Goal: Task Accomplishment & Management: Complete application form

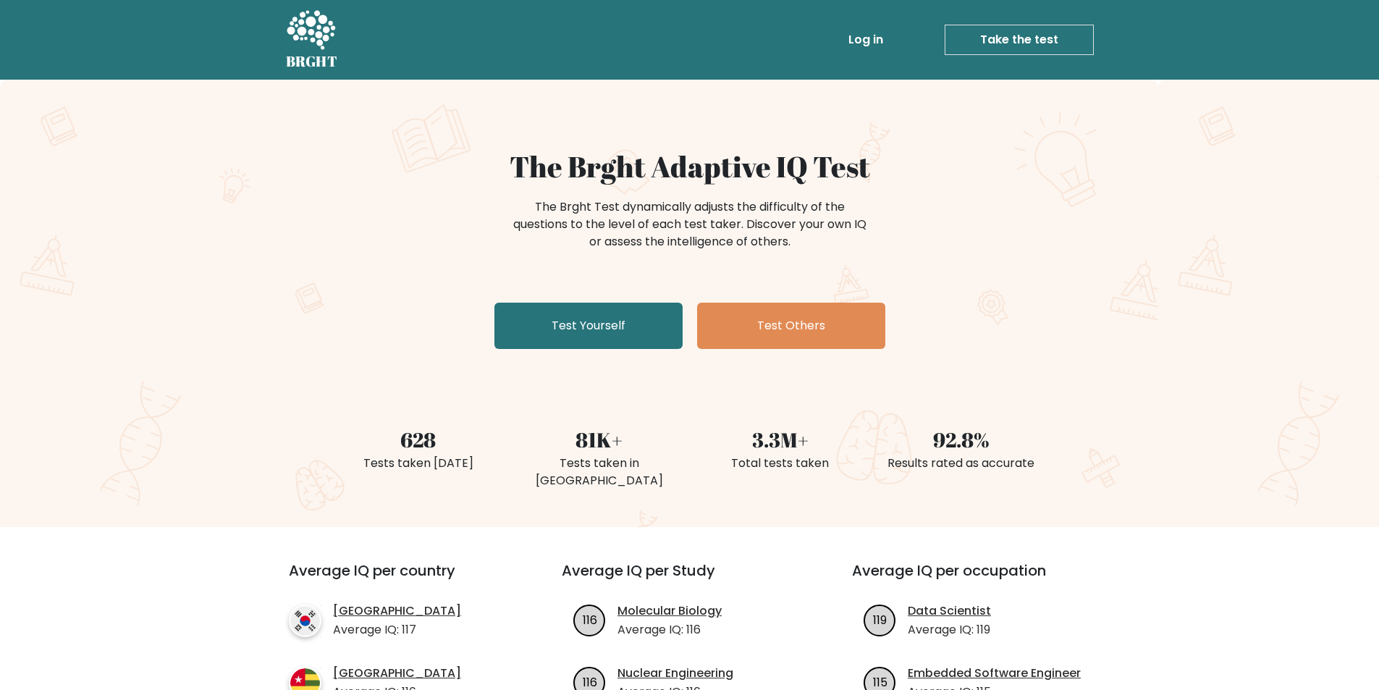
click at [862, 26] on link "Log in" at bounding box center [866, 39] width 46 height 29
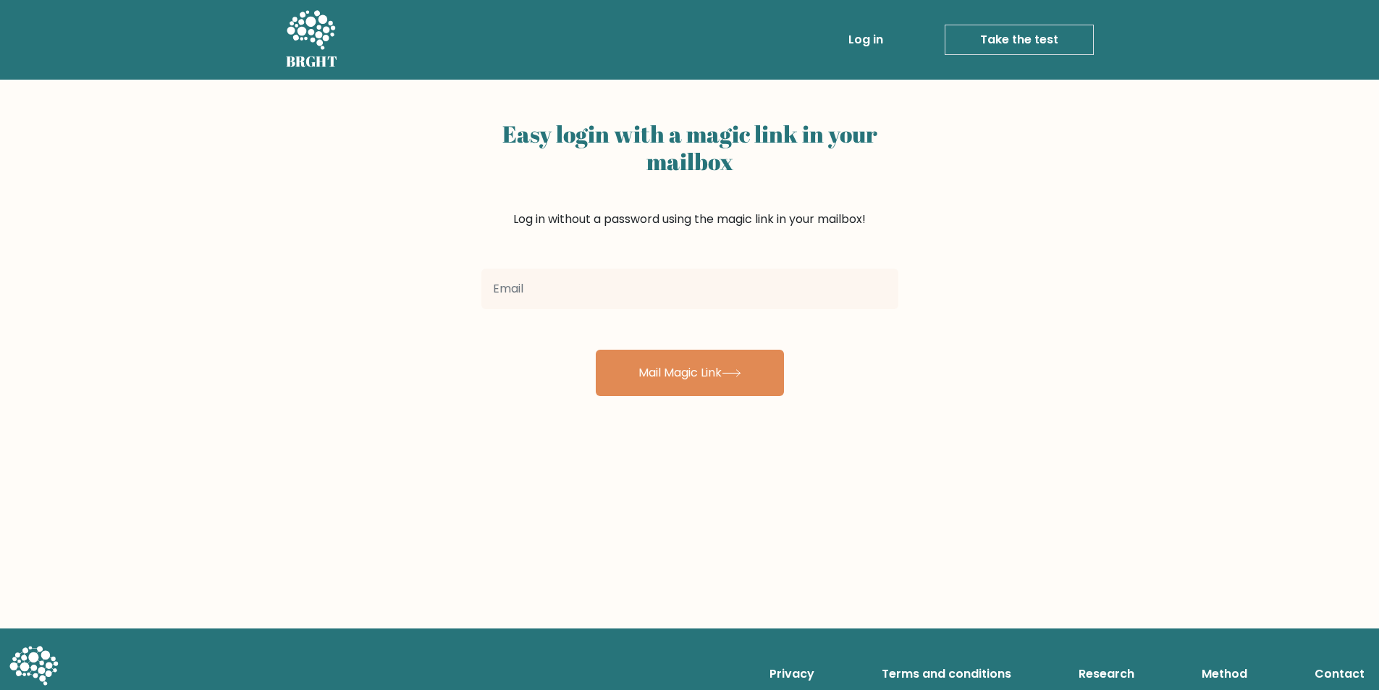
click at [623, 290] on input "email" at bounding box center [689, 289] width 417 height 41
drag, startPoint x: 626, startPoint y: 286, endPoint x: 627, endPoint y: 301, distance: 15.3
click at [626, 287] on input "email" at bounding box center [689, 289] width 417 height 41
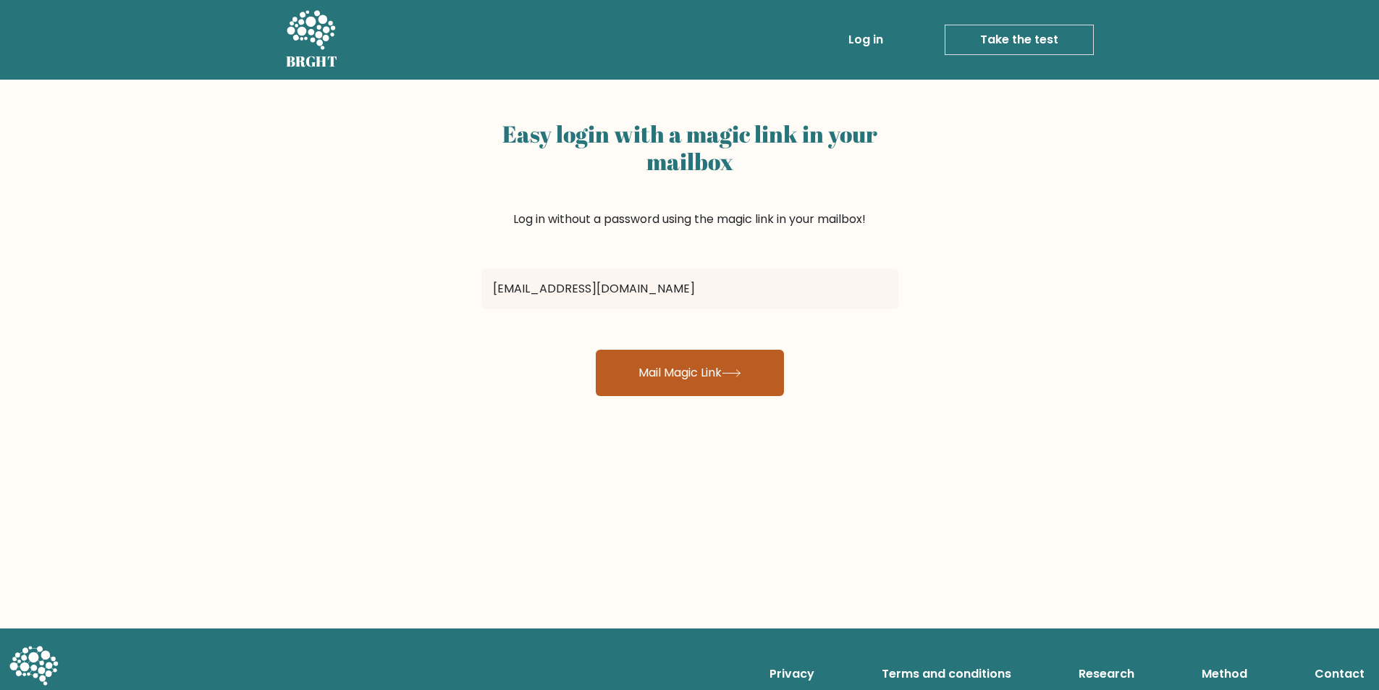
type input "donaldduck.sh4ck@gmail.com"
click at [639, 384] on button "Mail Magic Link" at bounding box center [690, 373] width 188 height 46
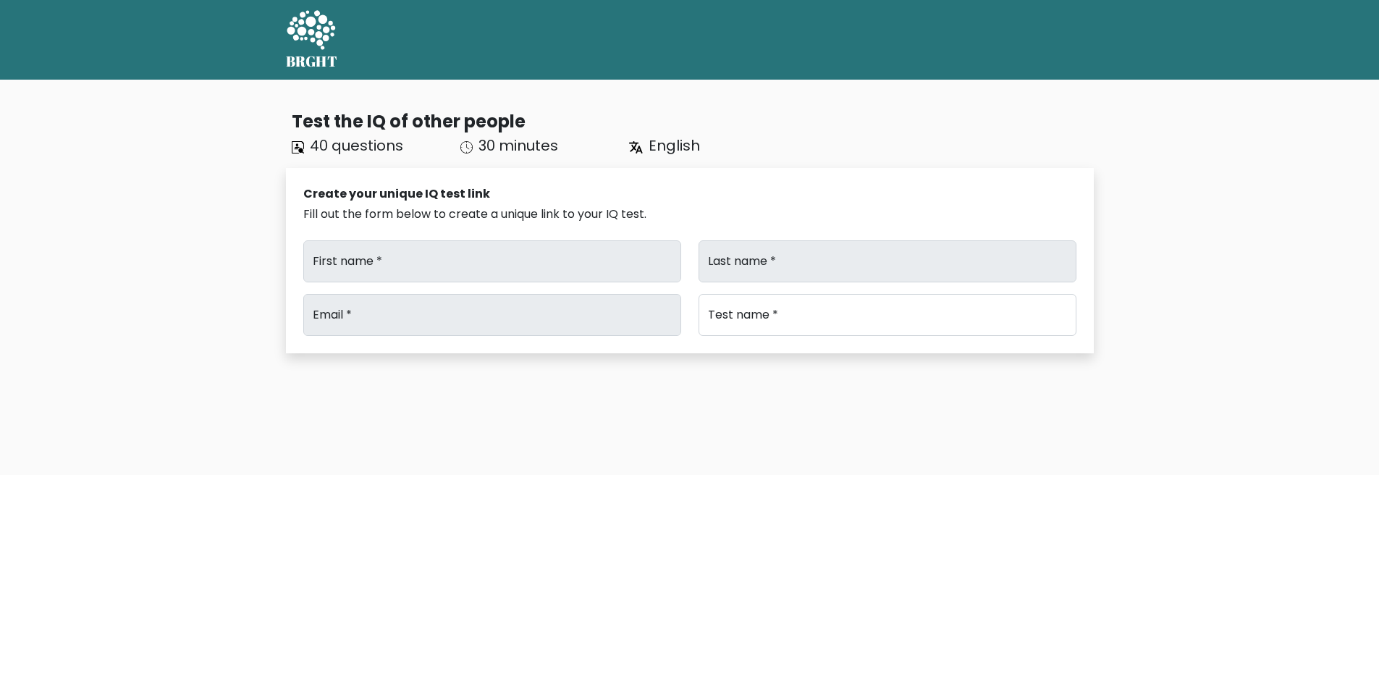
type input "Fuckass"
type input "Test"
type input "[EMAIL_ADDRESS][DOMAIN_NAME]"
type input "Brght Intelligence Test"
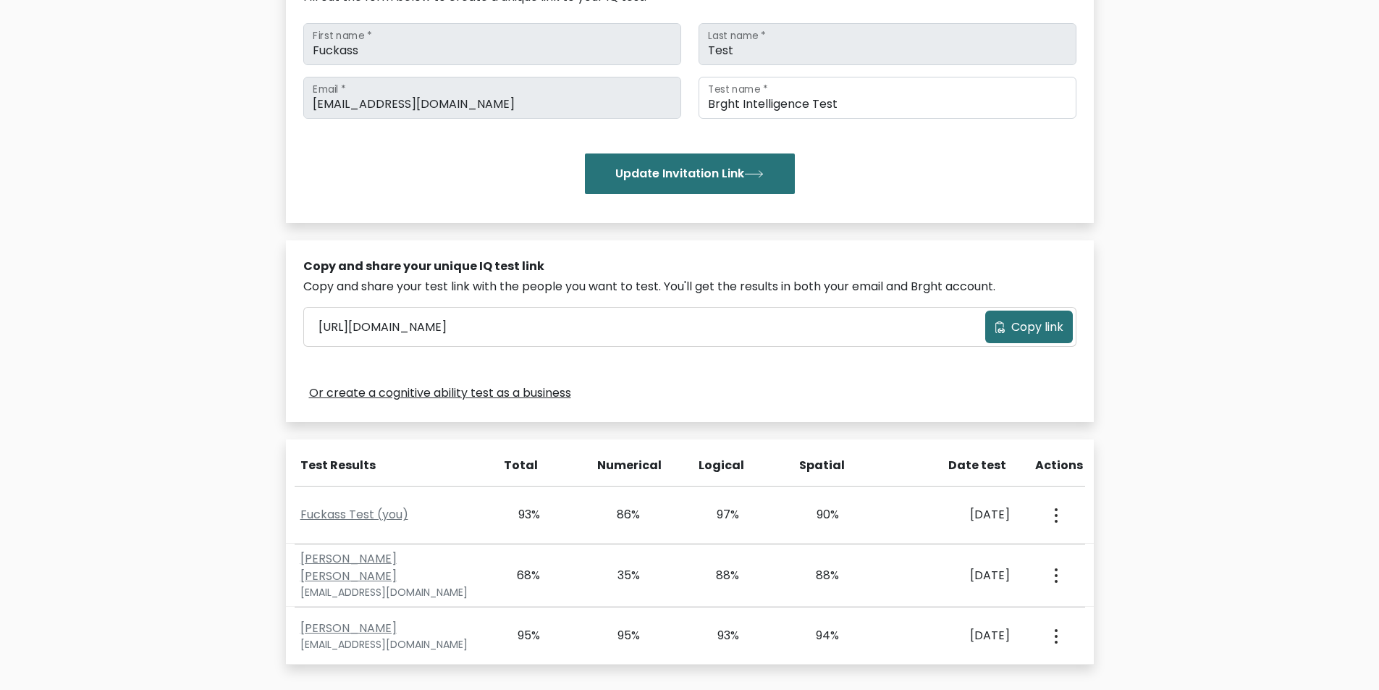
scroll to position [415, 0]
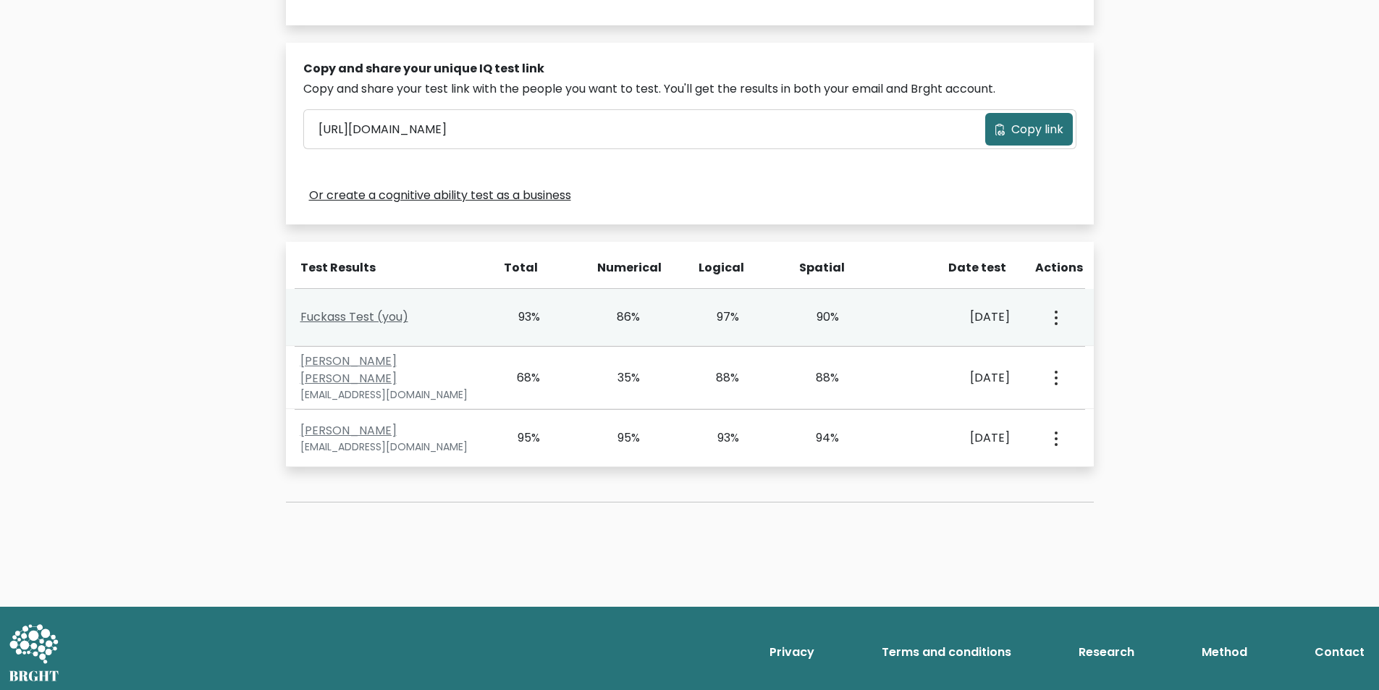
click at [348, 313] on link "Fuckass Test (you)" at bounding box center [354, 316] width 108 height 17
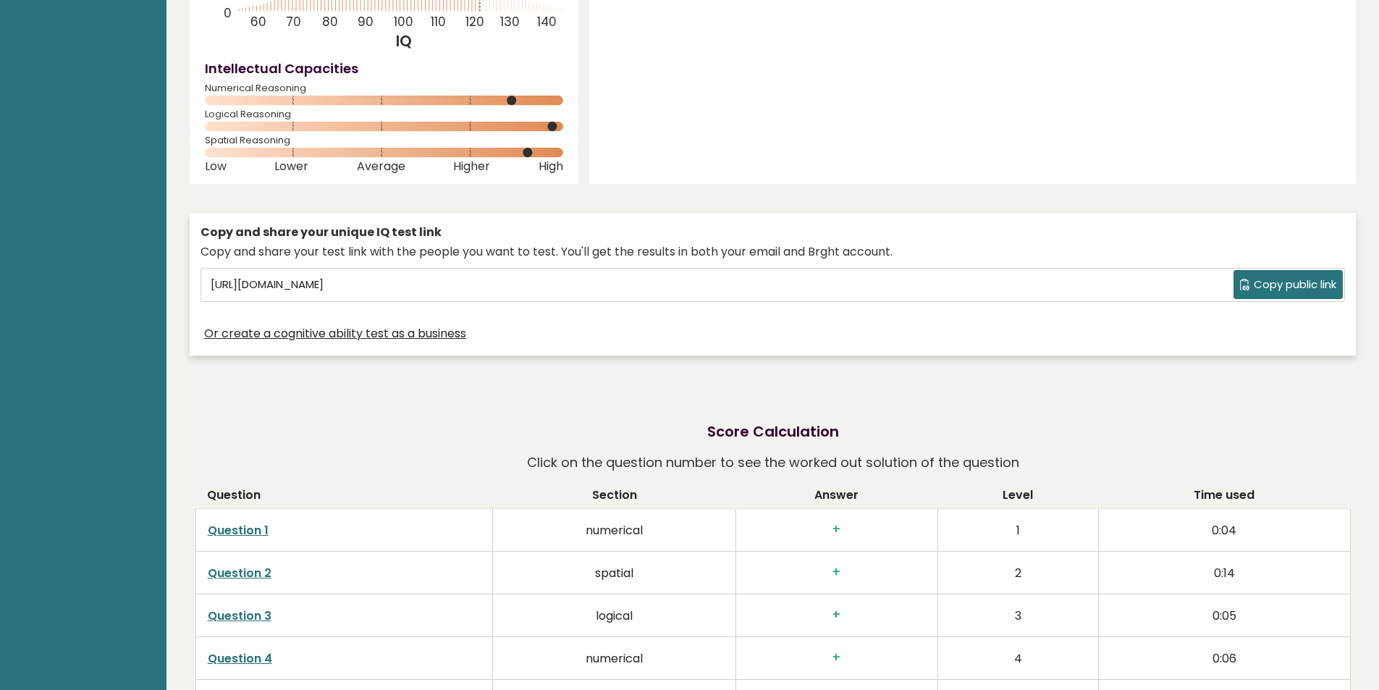
scroll to position [434, 0]
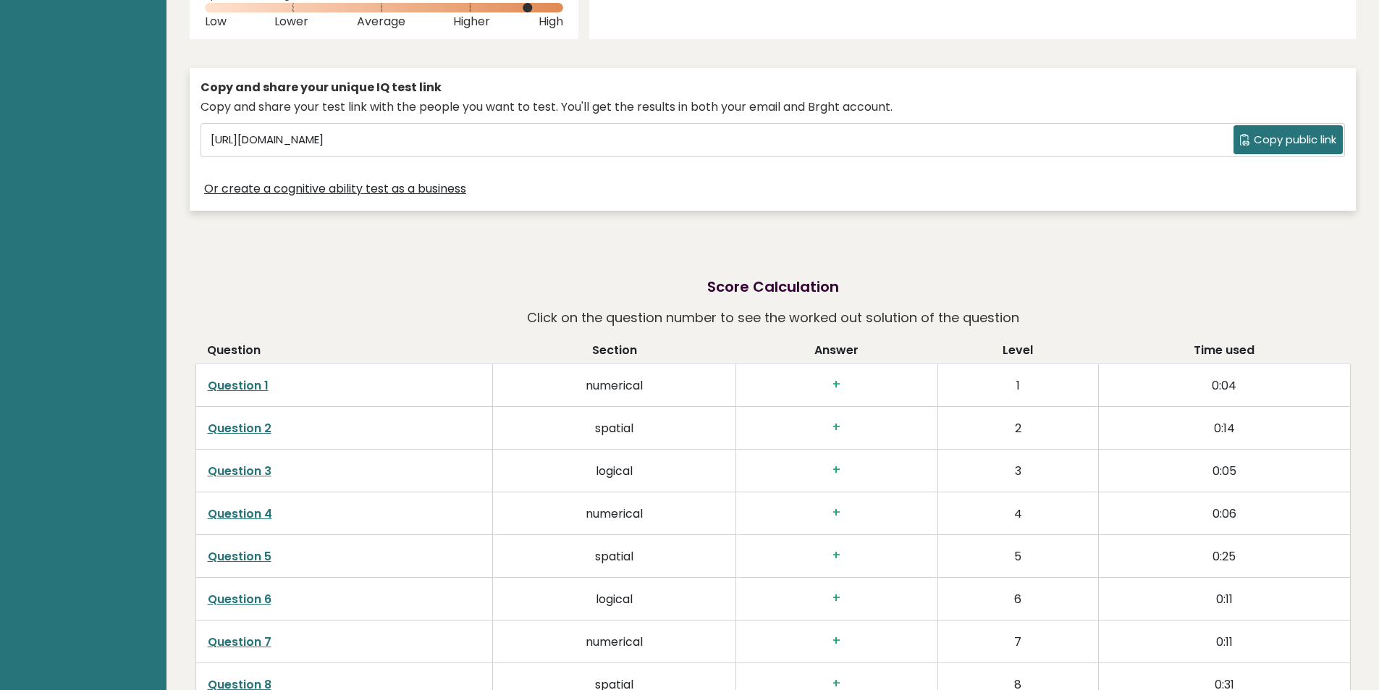
click at [1292, 147] on span "Copy public link" at bounding box center [1295, 140] width 83 height 17
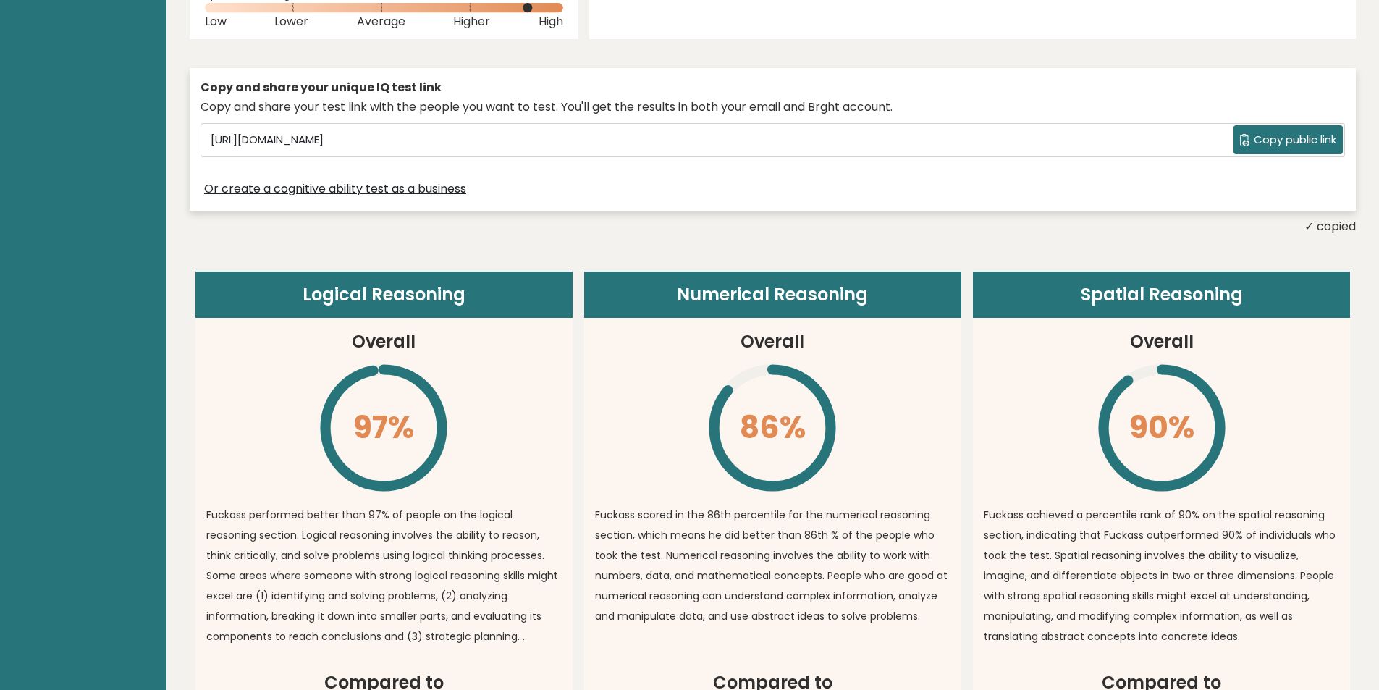
drag, startPoint x: 1278, startPoint y: 133, endPoint x: 1255, endPoint y: 126, distance: 24.3
click at [1279, 133] on span "Copy public link" at bounding box center [1295, 140] width 83 height 17
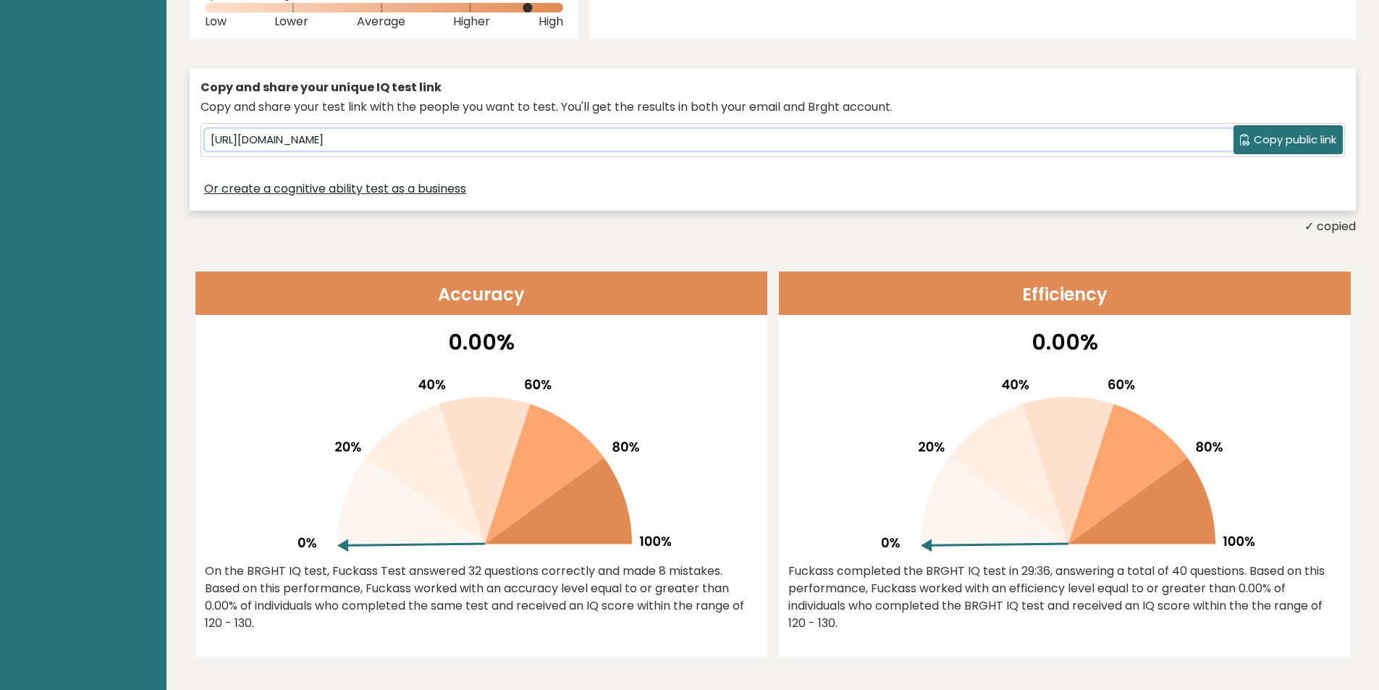
scroll to position [0, 0]
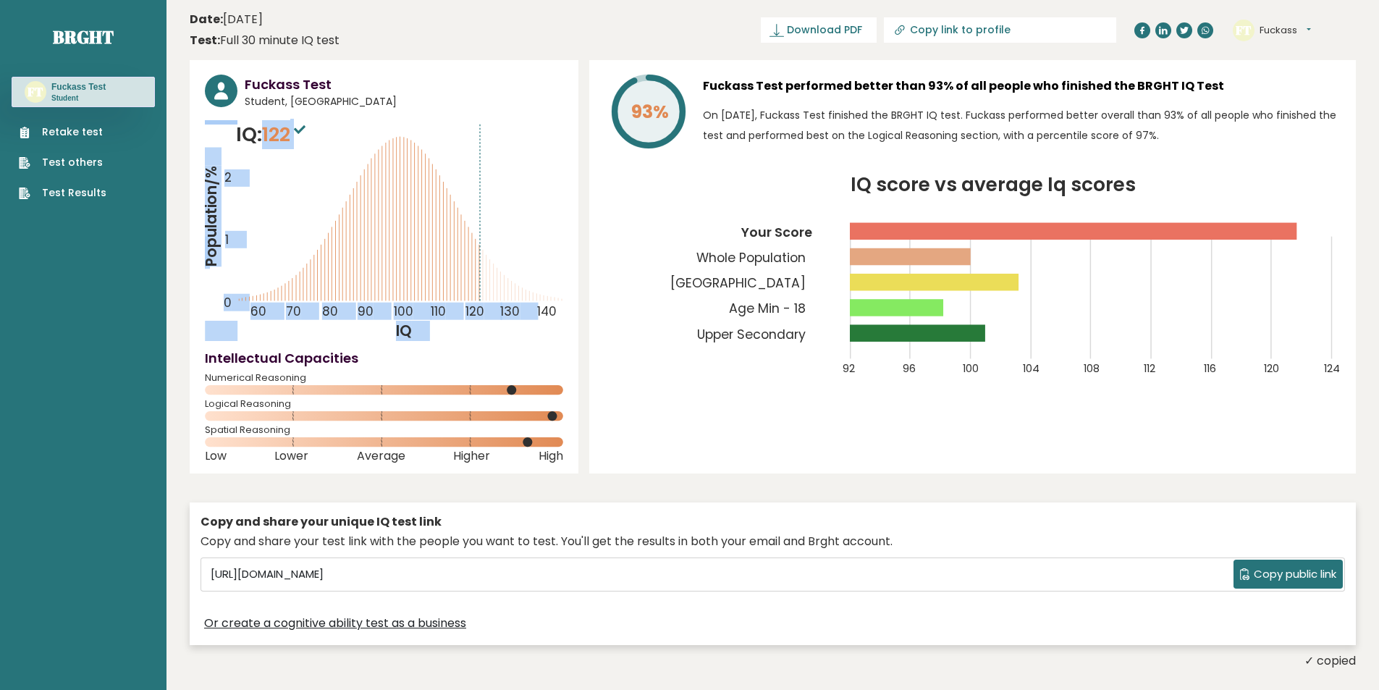
drag, startPoint x: 264, startPoint y: 135, endPoint x: 372, endPoint y: 143, distance: 109.0
click at [371, 143] on div "IQ: 122 Population/% IQ 0 1 2 60 70 80 90 100 110 120 130 140" at bounding box center [384, 230] width 358 height 221
click at [356, 177] on icon "Population/% IQ 0 1 2 60 70 80 90 100 110 120 130 140" at bounding box center [384, 230] width 358 height 221
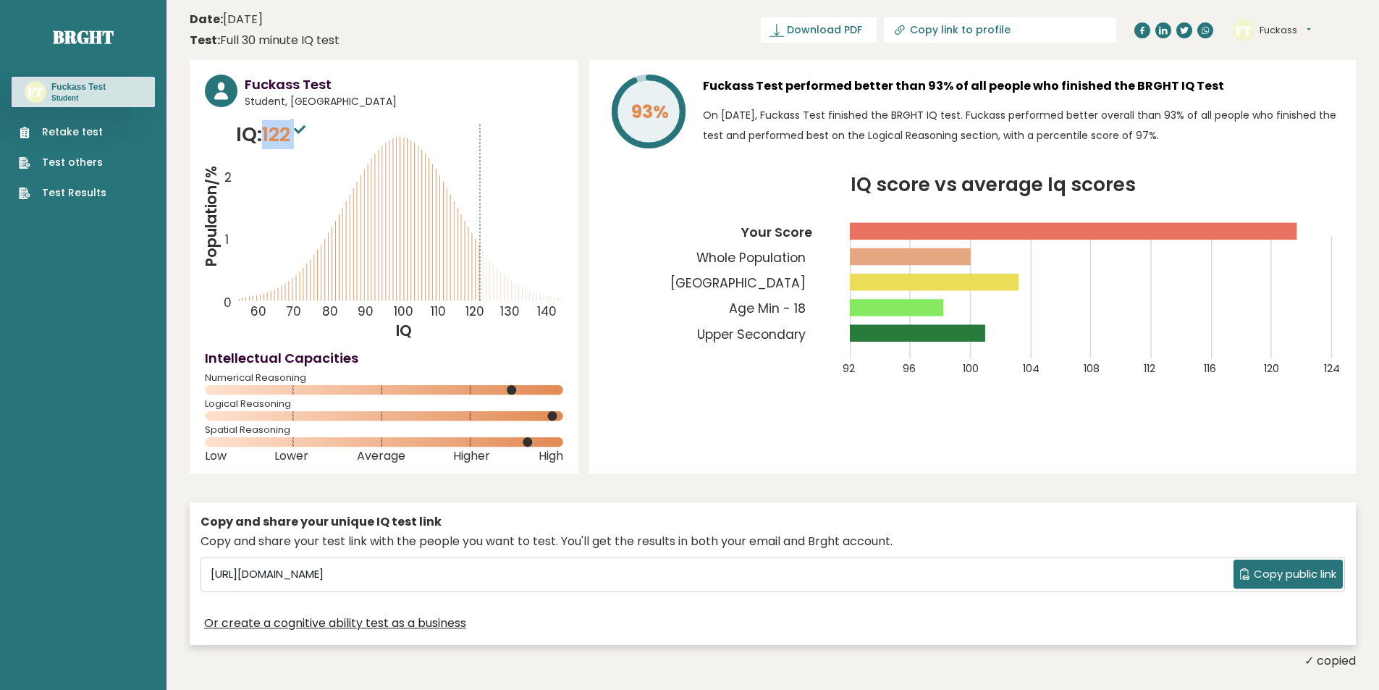
drag, startPoint x: 306, startPoint y: 137, endPoint x: 298, endPoint y: 166, distance: 29.9
click at [269, 130] on span "122" at bounding box center [285, 134] width 47 height 27
click at [333, 174] on icon "Population/% IQ 0 1 2 60 70 80 90 100 110 120 130 140" at bounding box center [384, 230] width 358 height 221
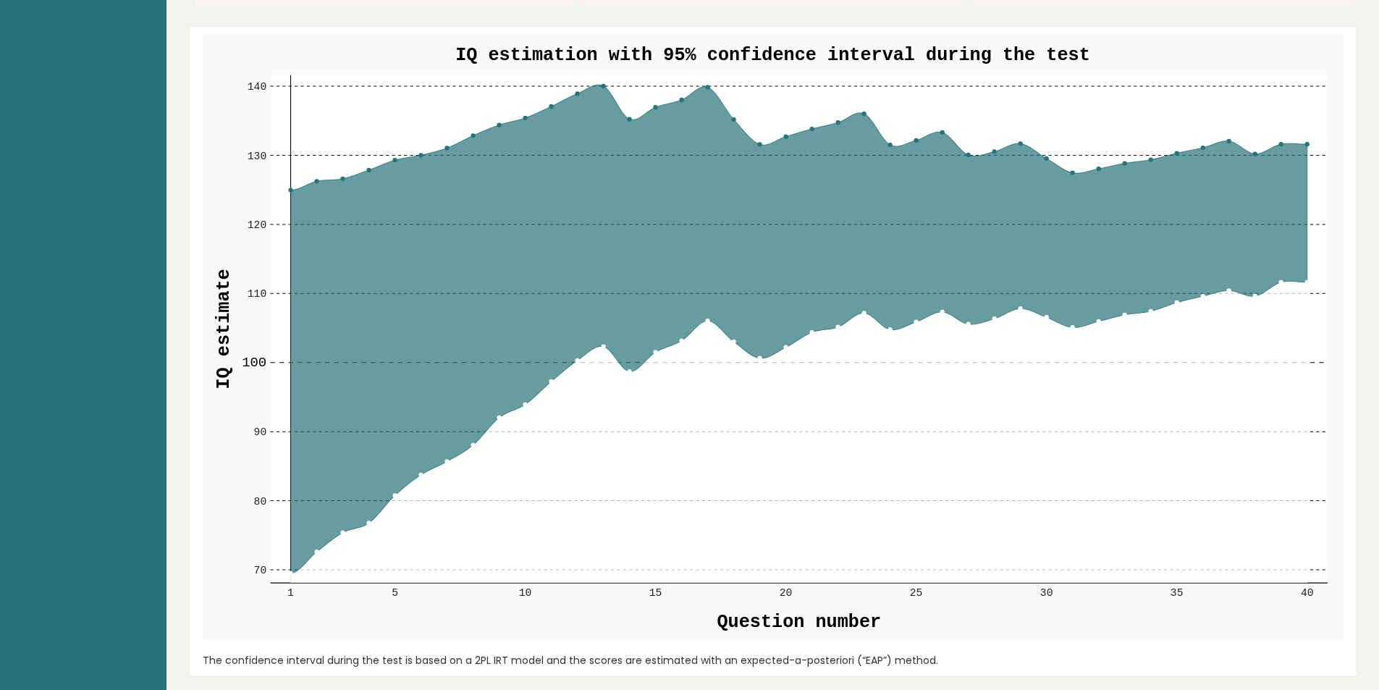
scroll to position [1593, 0]
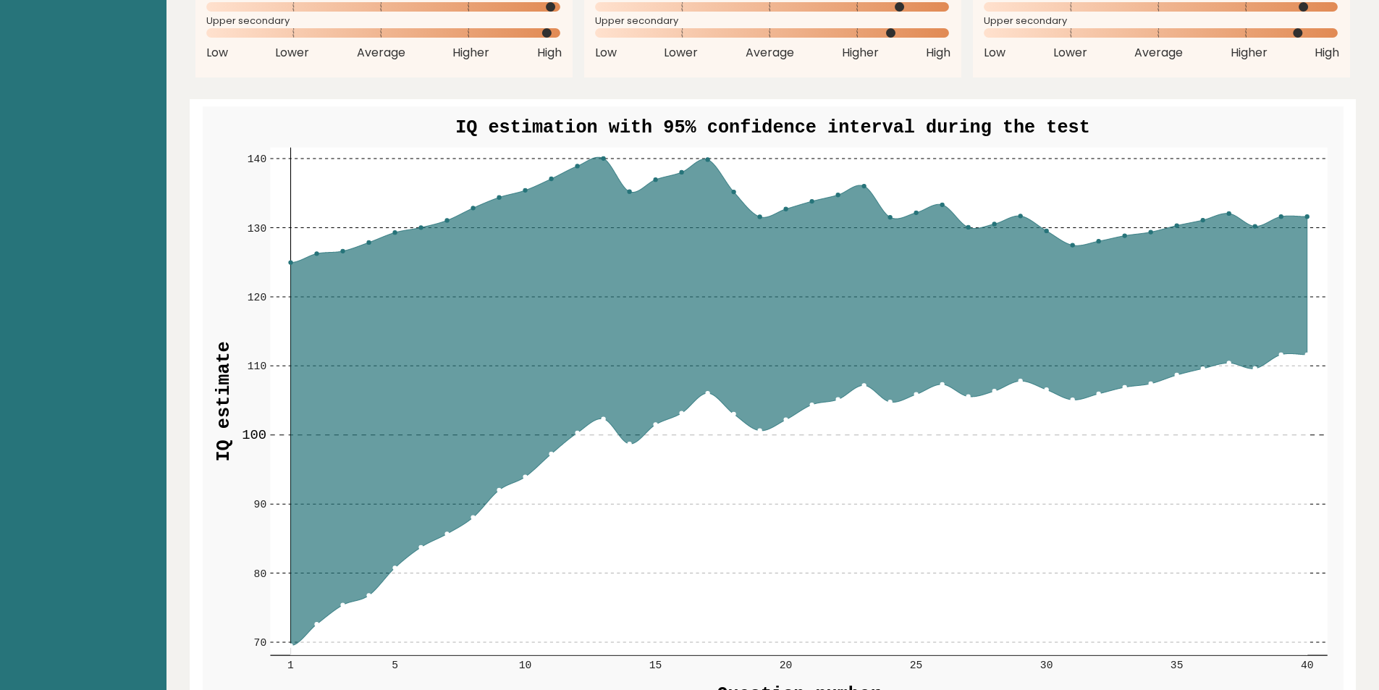
drag, startPoint x: 582, startPoint y: 413, endPoint x: 662, endPoint y: 537, distance: 147.8
click at [661, 536] on g "70 70 80 80 90 90 100 100 110 110 120 120 130 130 140 140 1 5 10 15 20 25 30 35…" at bounding box center [785, 410] width 1087 height 524
drag, startPoint x: 586, startPoint y: 497, endPoint x: 573, endPoint y: 461, distance: 38.5
click at [586, 497] on icon at bounding box center [798, 504] width 1017 height 302
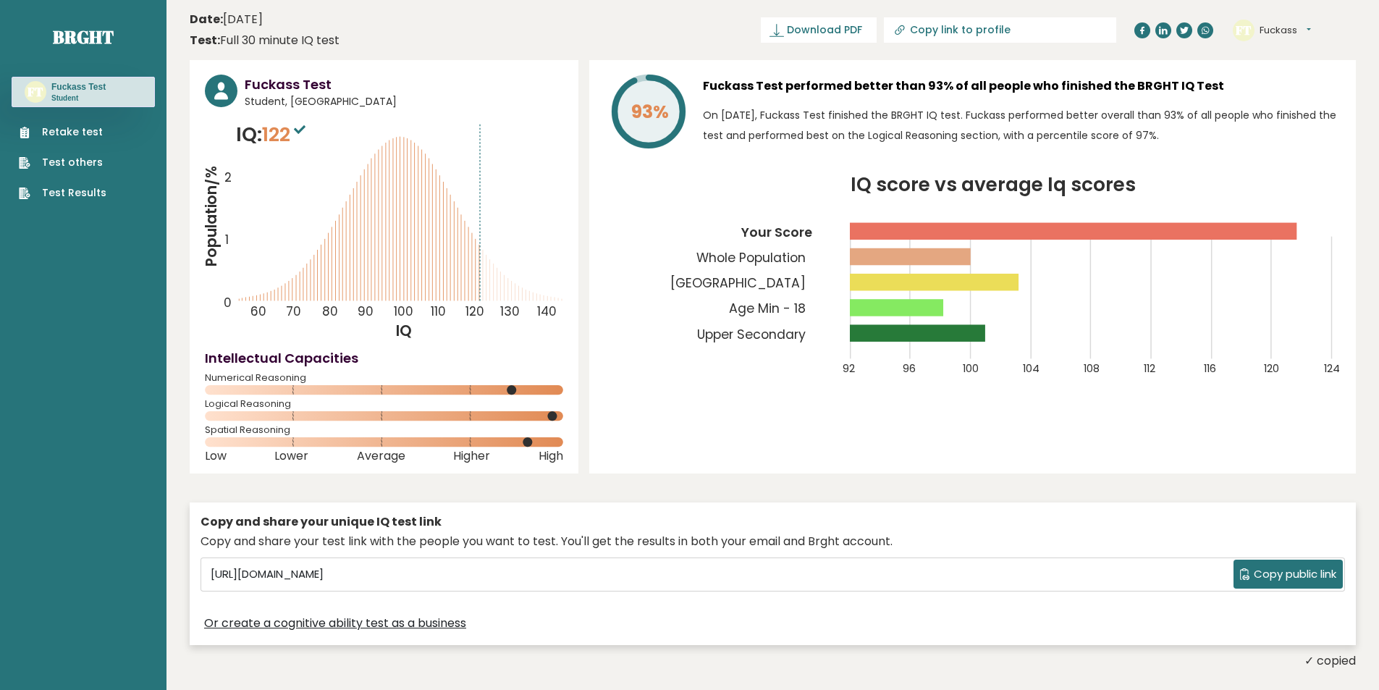
click at [54, 195] on link "Test Results" at bounding box center [63, 192] width 88 height 15
click at [82, 166] on link "Test others" at bounding box center [63, 162] width 88 height 15
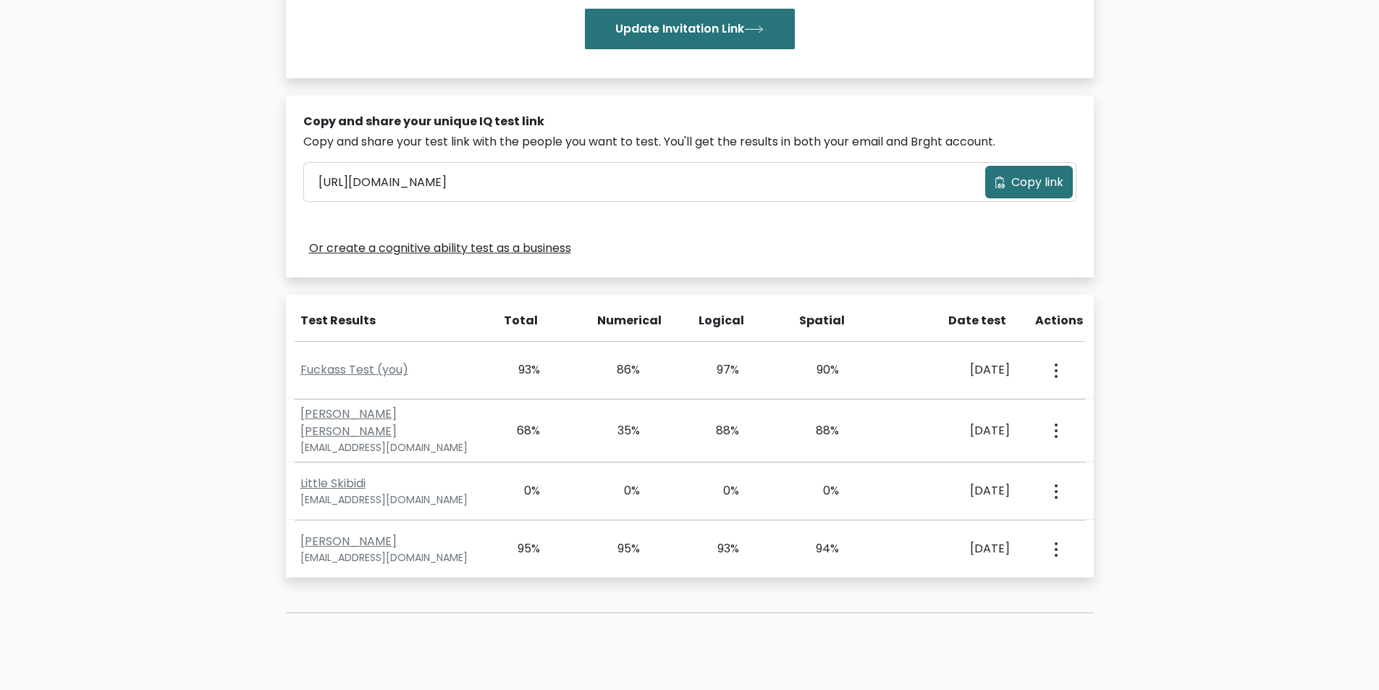
scroll to position [473, 0]
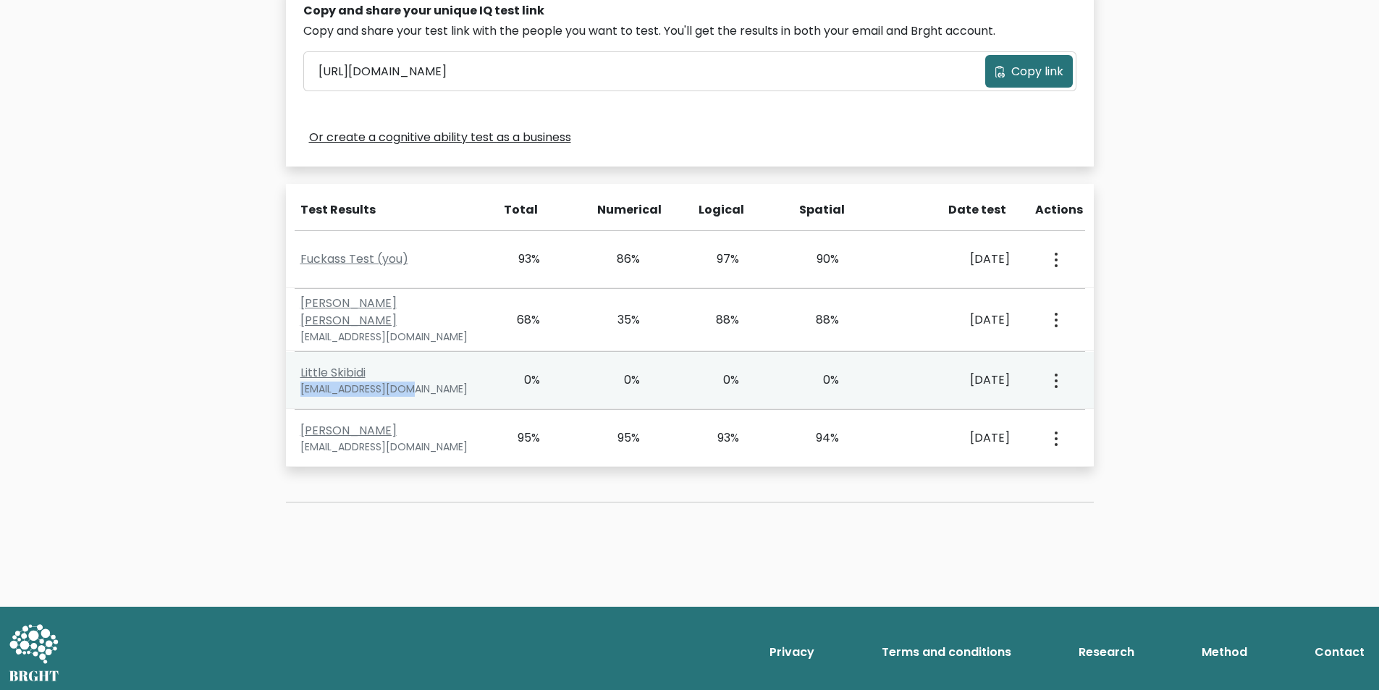
drag, startPoint x: 297, startPoint y: 386, endPoint x: 430, endPoint y: 390, distance: 133.3
click at [434, 390] on div "Little Skibidi [EMAIL_ADDRESS][DOMAIN_NAME]" at bounding box center [391, 380] width 199 height 33
click at [352, 392] on div "Little Skibidi ariiyunee@gmail.com 0% 0% 0% 0% Oct. 11, 2025" at bounding box center [690, 380] width 808 height 57
drag, startPoint x: 297, startPoint y: 392, endPoint x: 315, endPoint y: 391, distance: 18.1
click at [315, 391] on div "Little Skibidi ariiyunee@gmail.com" at bounding box center [391, 380] width 199 height 33
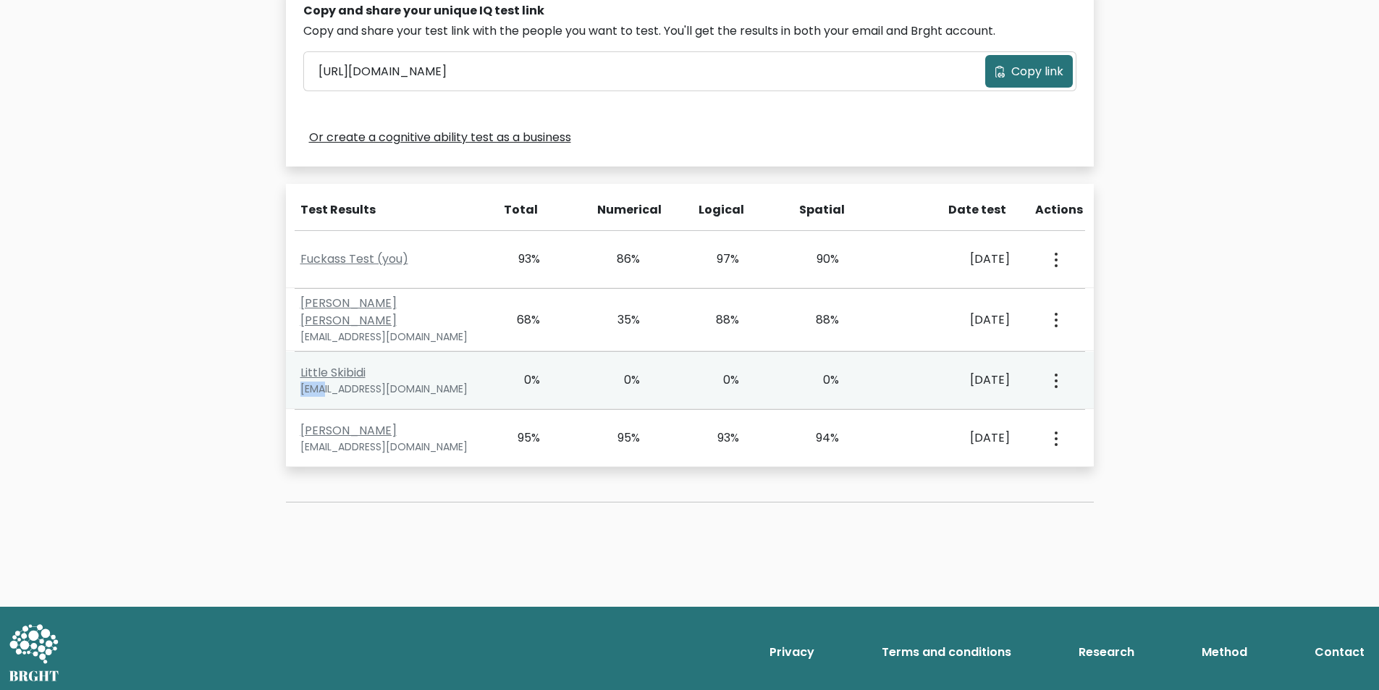
click at [308, 387] on div "ariiyunee@gmail.com" at bounding box center [391, 389] width 182 height 15
click at [305, 387] on div "ariiyunee@gmail.com" at bounding box center [391, 389] width 182 height 15
click at [309, 387] on div "ariiyunee@gmail.com" at bounding box center [391, 389] width 182 height 15
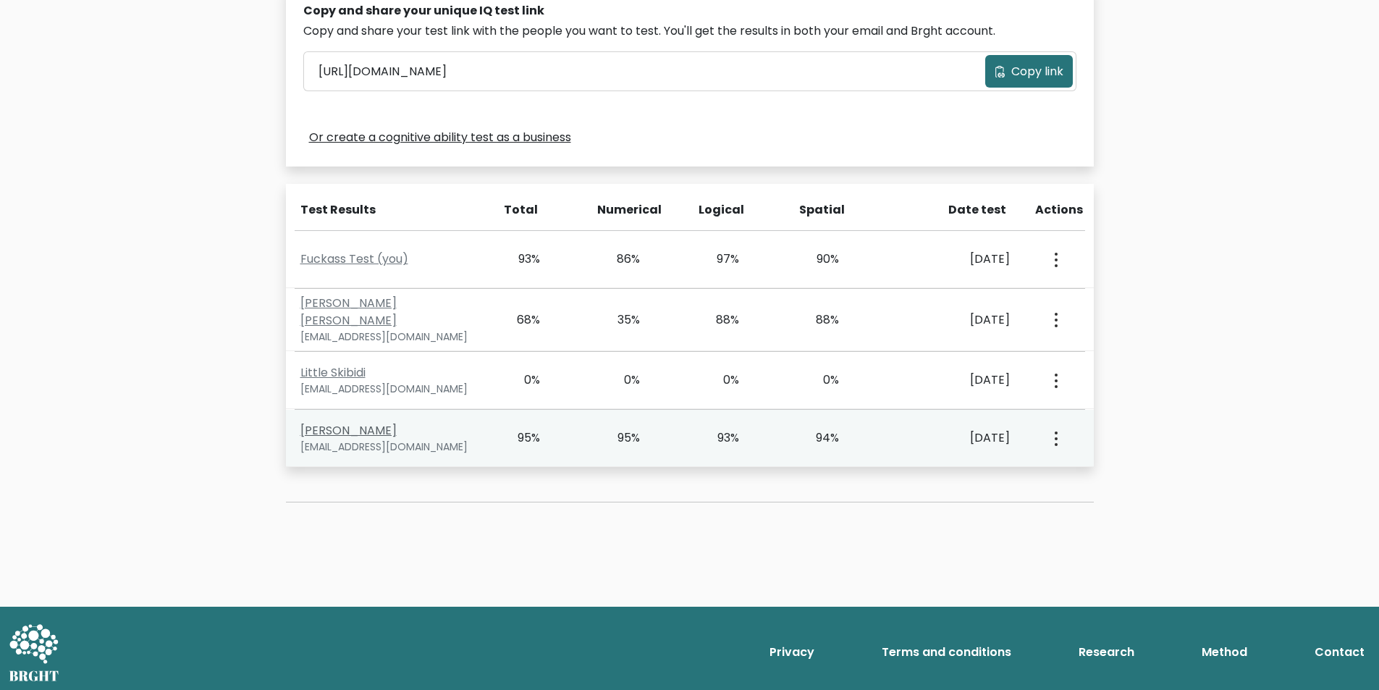
click at [324, 429] on link "Jan Coen" at bounding box center [348, 430] width 96 height 17
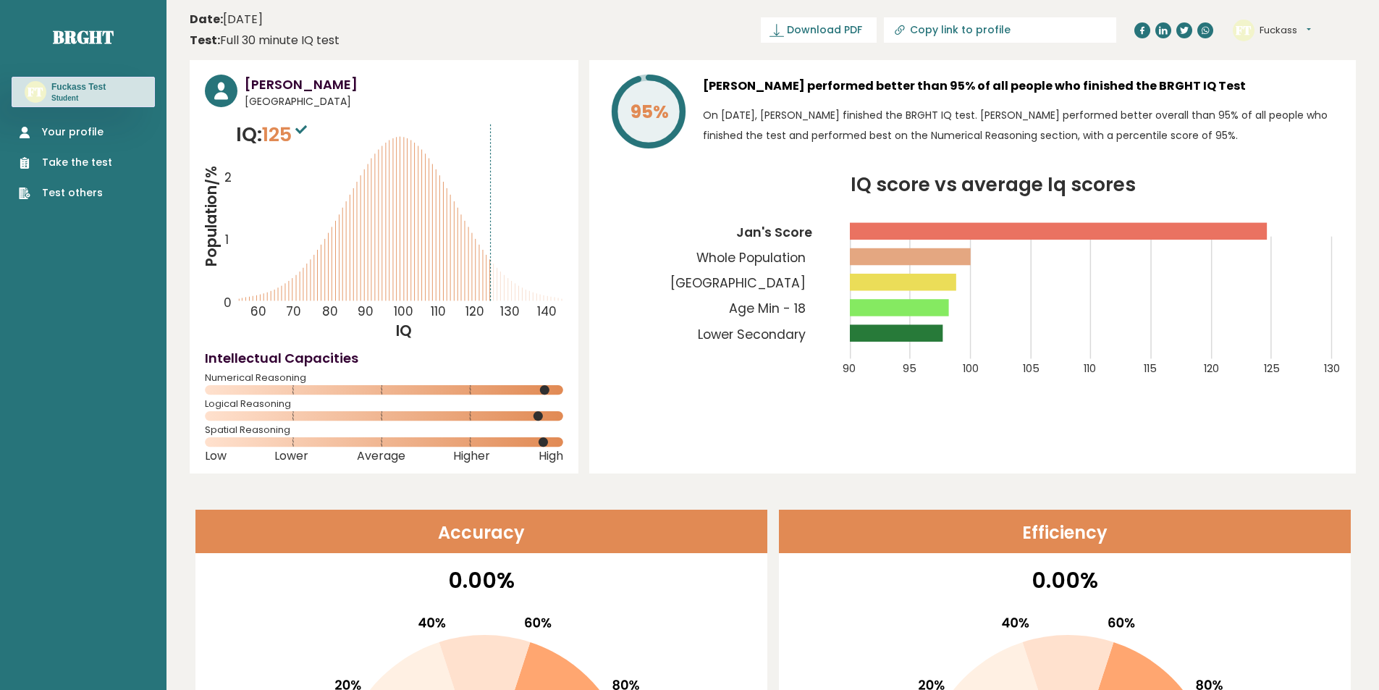
click at [43, 130] on link "Your profile" at bounding box center [65, 132] width 93 height 15
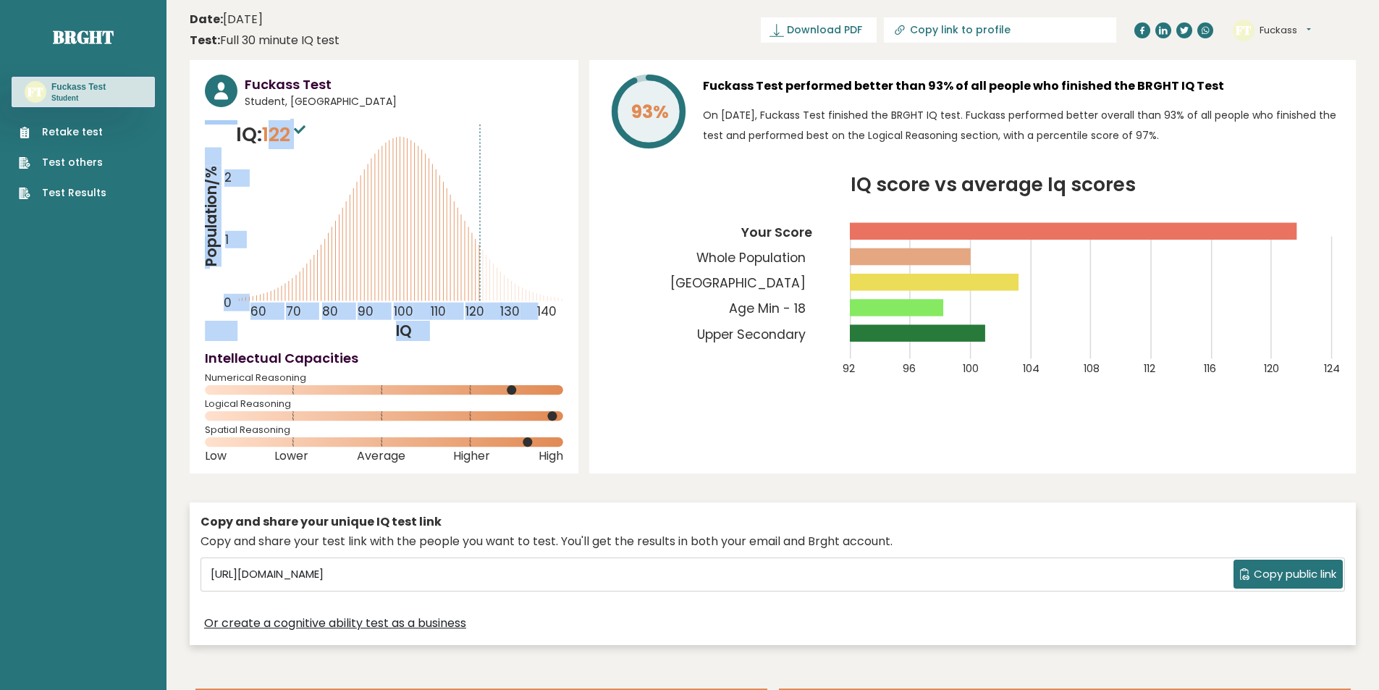
drag, startPoint x: 211, startPoint y: 126, endPoint x: 387, endPoint y: 140, distance: 177.3
click at [411, 131] on div "IQ: 122 Population/% IQ 0 1 2 60 70 80 90 100 110 120 130 140" at bounding box center [384, 230] width 358 height 221
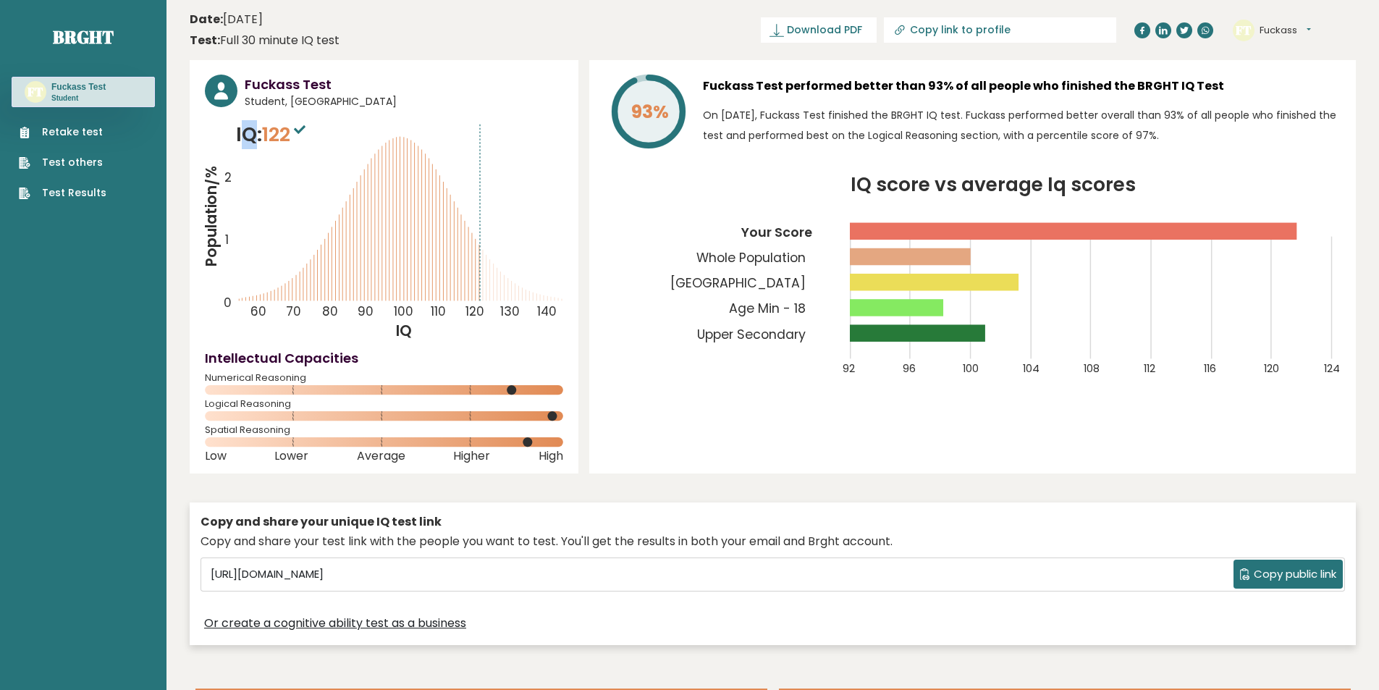
click at [242, 146] on p "IQ: 122" at bounding box center [272, 134] width 73 height 29
drag, startPoint x: 280, startPoint y: 138, endPoint x: 244, endPoint y: 138, distance: 36.2
click at [271, 138] on span "122" at bounding box center [285, 134] width 47 height 27
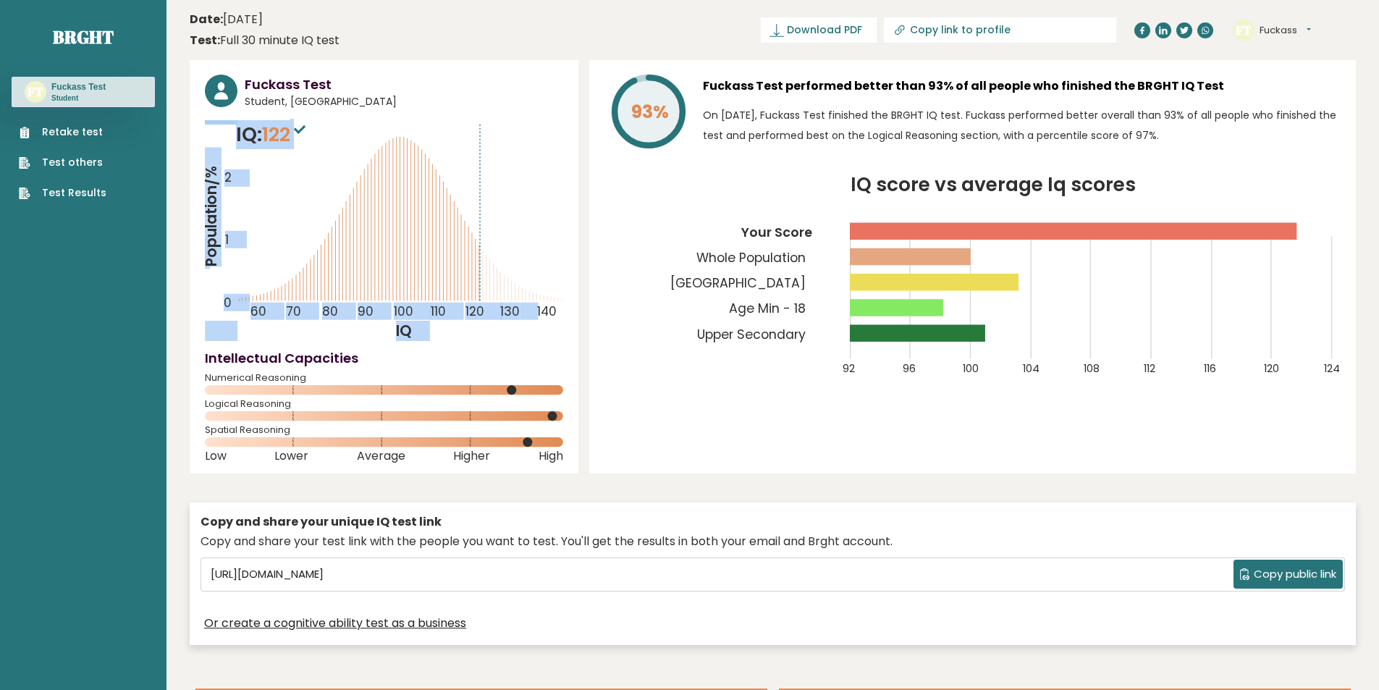
drag, startPoint x: 244, startPoint y: 138, endPoint x: 361, endPoint y: 143, distance: 116.7
click at [377, 142] on div "IQ: 122 Population/% IQ 0 1 2 60 70 80 90 100 110 120 130 140" at bounding box center [384, 230] width 358 height 221
click at [260, 148] on p "IQ: 122" at bounding box center [272, 134] width 73 height 29
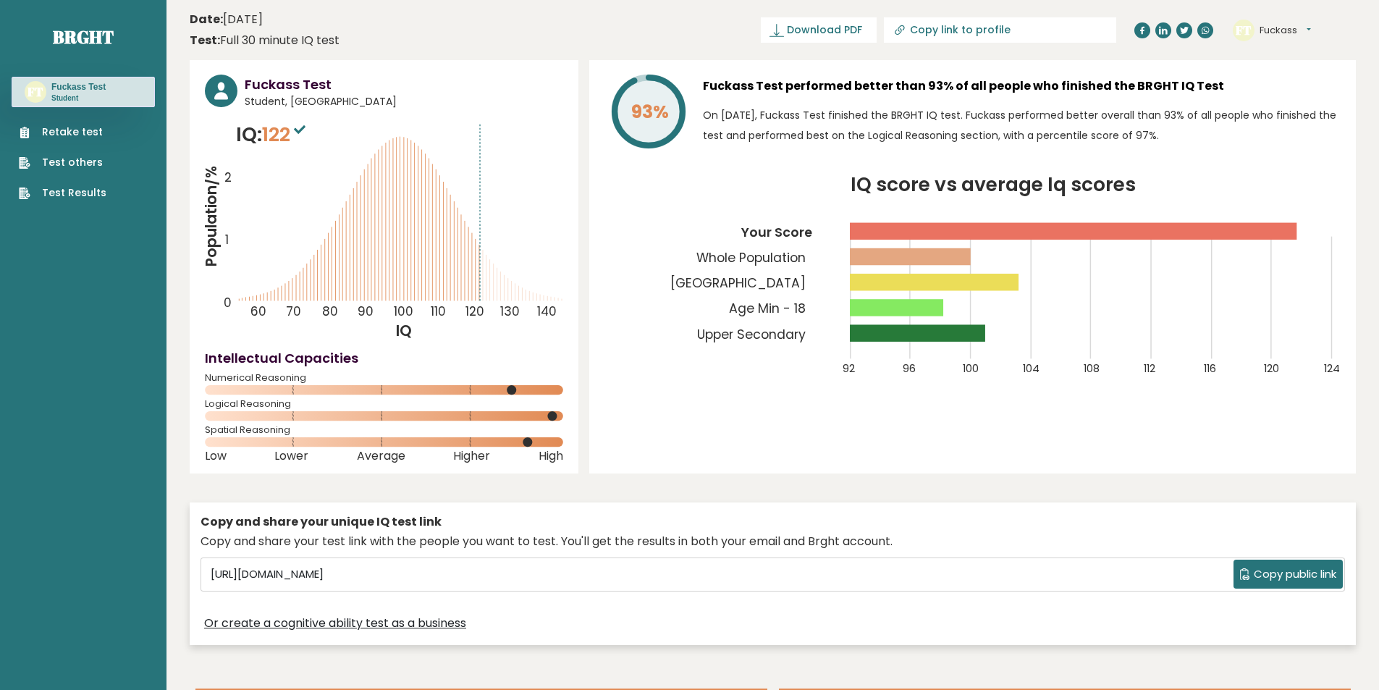
drag, startPoint x: 305, startPoint y: 135, endPoint x: 258, endPoint y: 133, distance: 46.4
click at [303, 135] on sup at bounding box center [299, 129] width 19 height 20
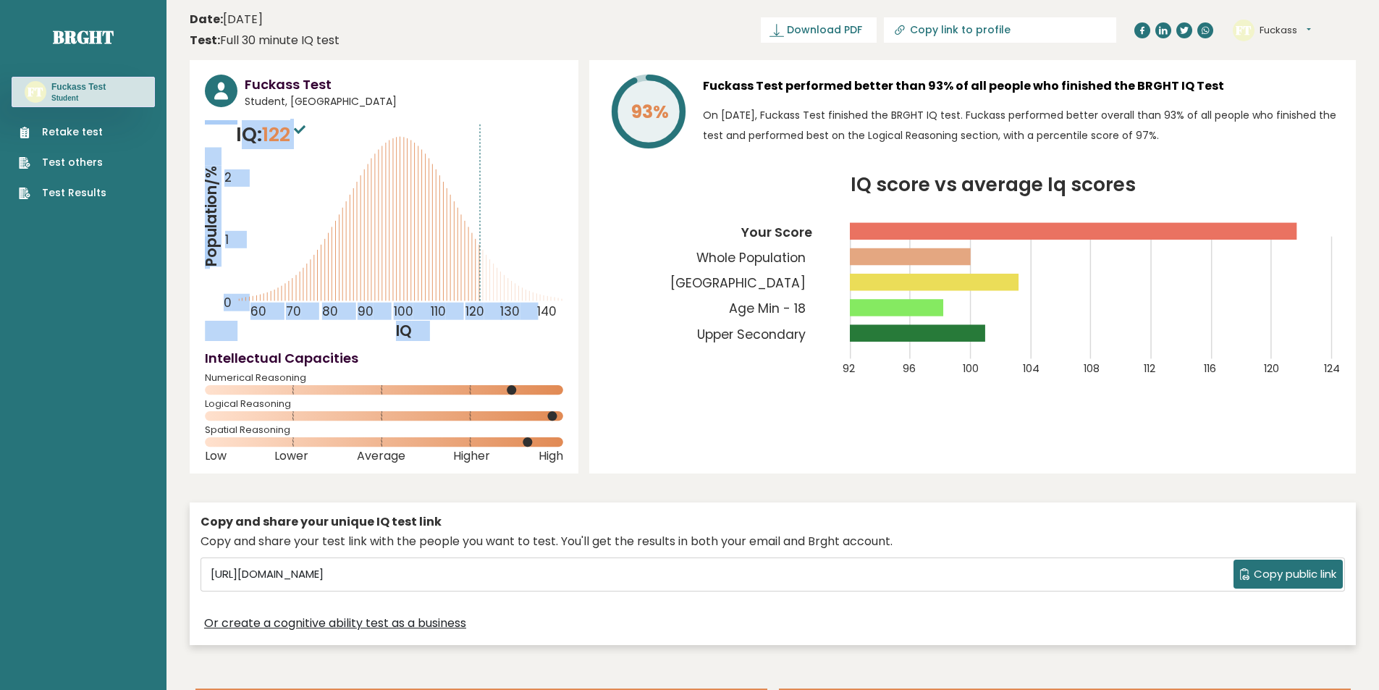
drag, startPoint x: 227, startPoint y: 134, endPoint x: 271, endPoint y: 134, distance: 43.4
click at [221, 134] on div "IQ: 122 Population/% IQ 0 1 2 60 70 80 90 100 110 120 130 140" at bounding box center [384, 230] width 358 height 221
click at [280, 132] on span "122" at bounding box center [285, 134] width 47 height 27
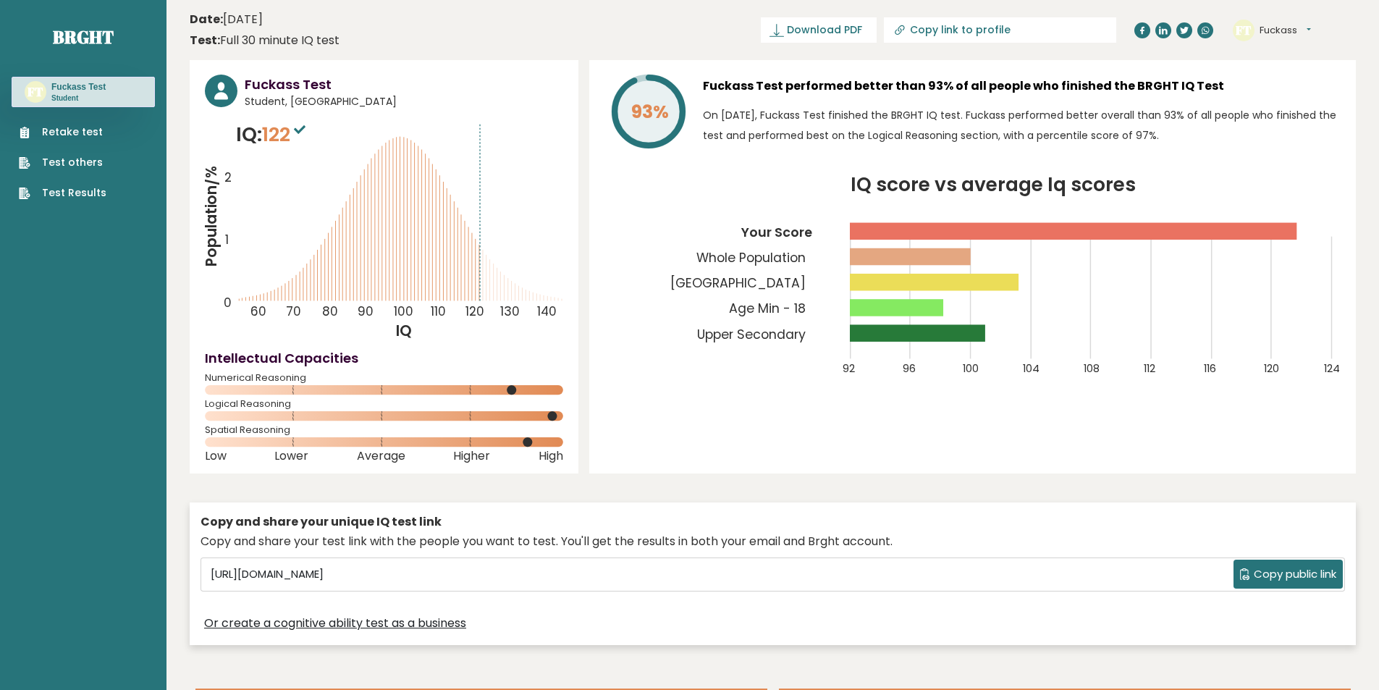
drag, startPoint x: 269, startPoint y: 134, endPoint x: 346, endPoint y: 135, distance: 77.5
click at [295, 134] on span "122" at bounding box center [285, 134] width 47 height 27
click at [72, 131] on link "Retake test" at bounding box center [63, 132] width 88 height 15
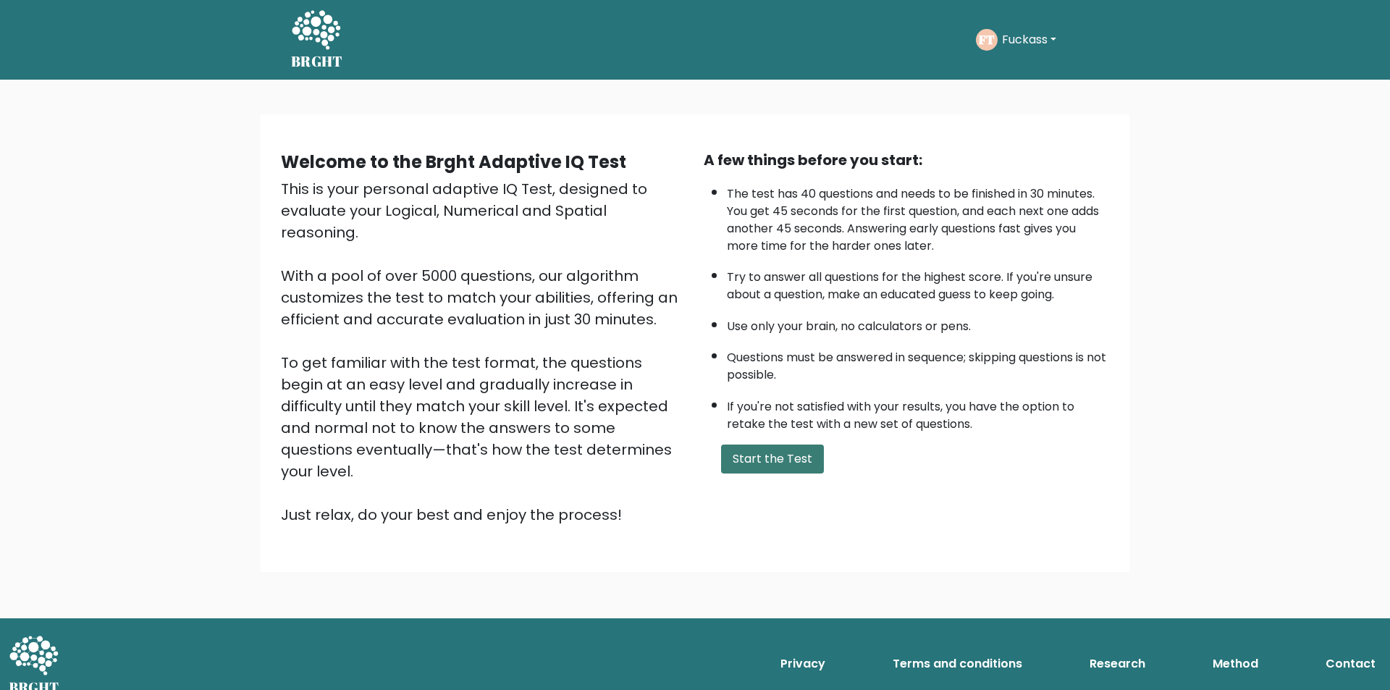
click at [772, 456] on button "Start the Test" at bounding box center [772, 459] width 103 height 29
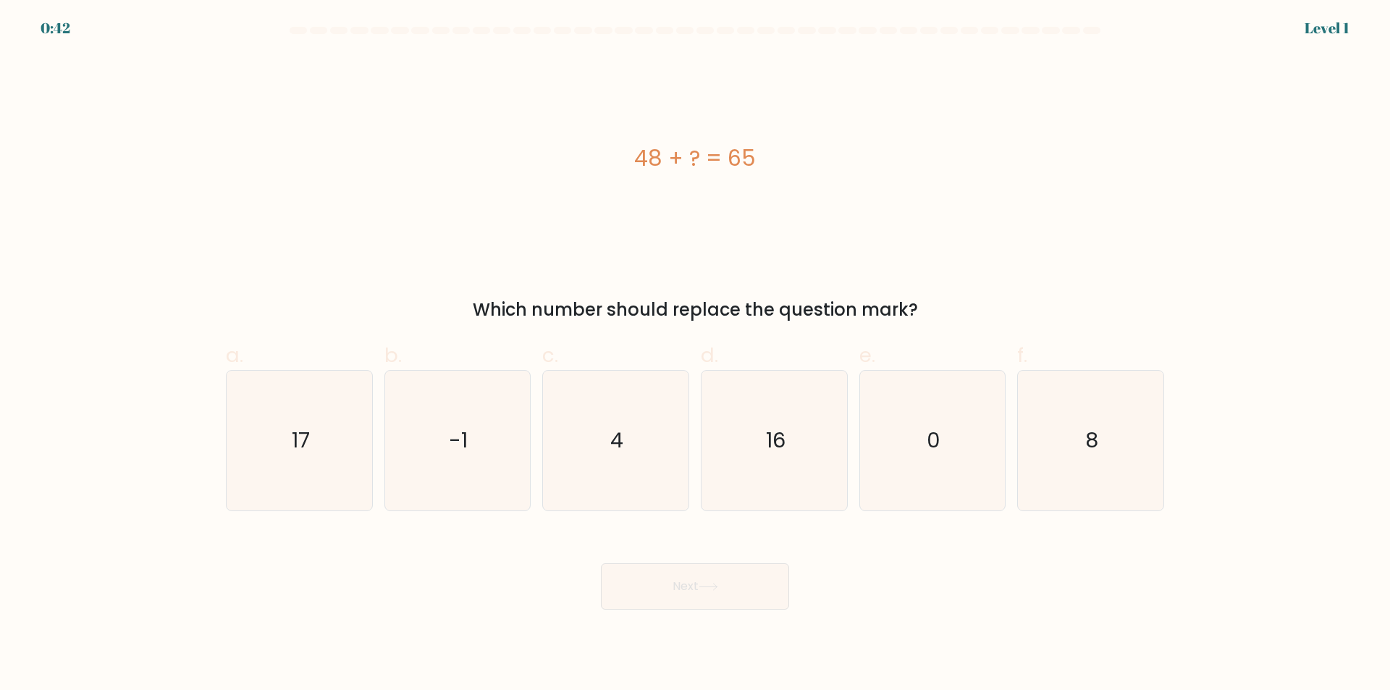
drag, startPoint x: 460, startPoint y: 304, endPoint x: 933, endPoint y: 303, distance: 472.8
click at [935, 302] on div "Which number should replace the question mark?" at bounding box center [695, 310] width 921 height 26
click at [739, 259] on div "48 + ? = 65" at bounding box center [695, 158] width 938 height 207
drag, startPoint x: 611, startPoint y: 136, endPoint x: 612, endPoint y: 146, distance: 9.4
click at [611, 136] on div "48 + ? = 65" at bounding box center [695, 158] width 938 height 207
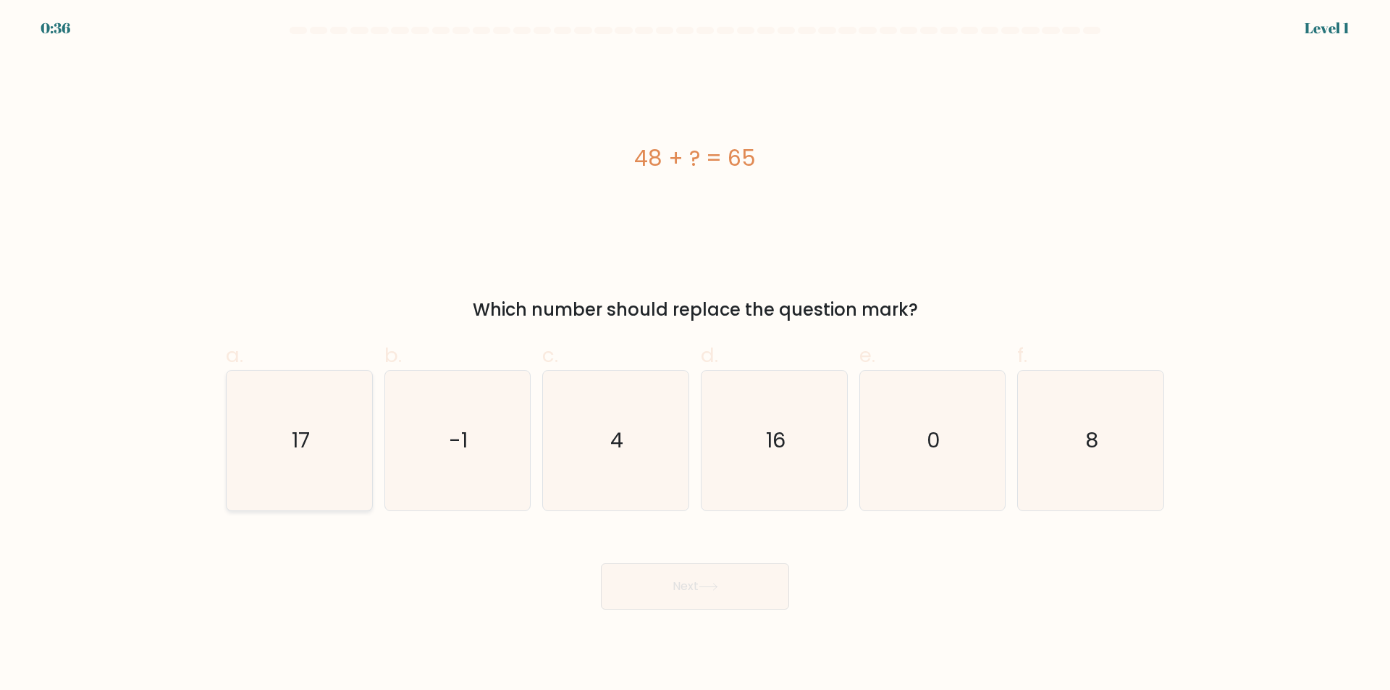
click at [256, 479] on icon "17" at bounding box center [300, 441] width 140 height 140
click at [695, 355] on input "a. 17" at bounding box center [695, 349] width 1 height 9
radio input "true"
click at [680, 582] on button "Next" at bounding box center [695, 586] width 188 height 46
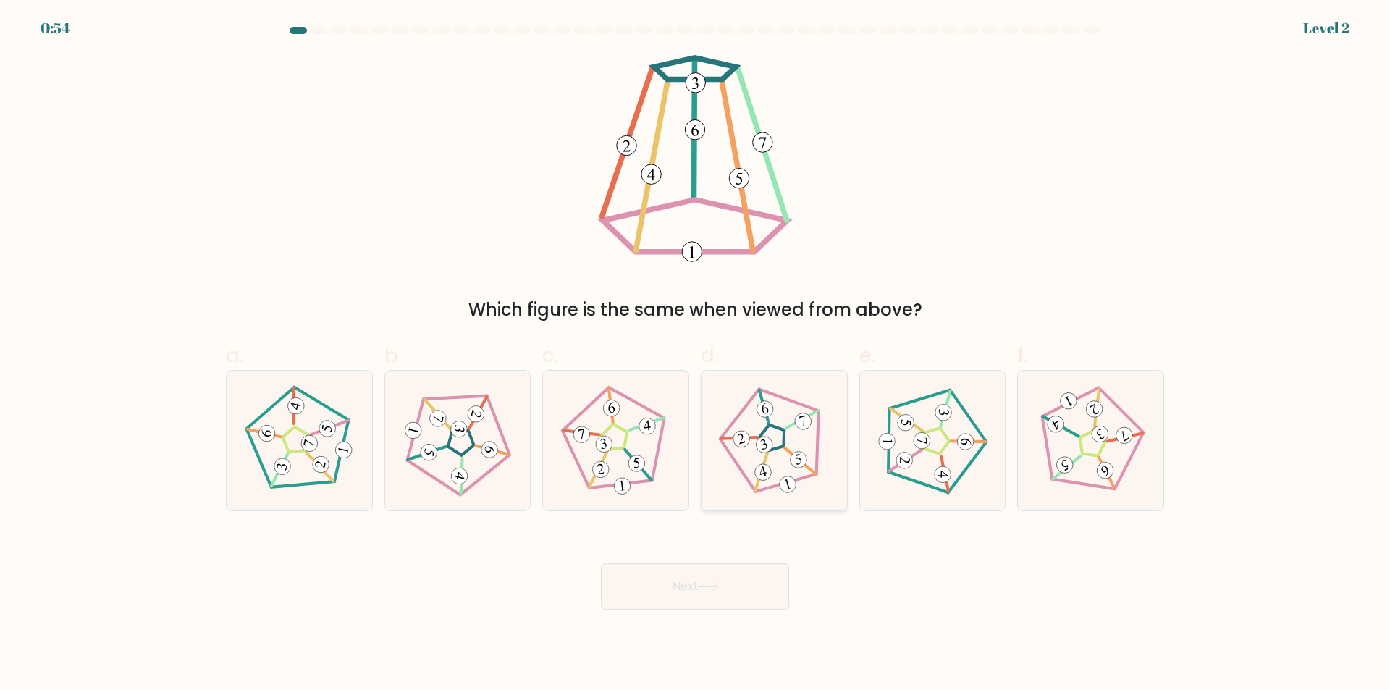
click at [802, 481] on icon at bounding box center [774, 441] width 112 height 112
click at [696, 355] on input "d." at bounding box center [695, 349] width 1 height 9
radio input "true"
click at [751, 586] on button "Next" at bounding box center [695, 586] width 188 height 46
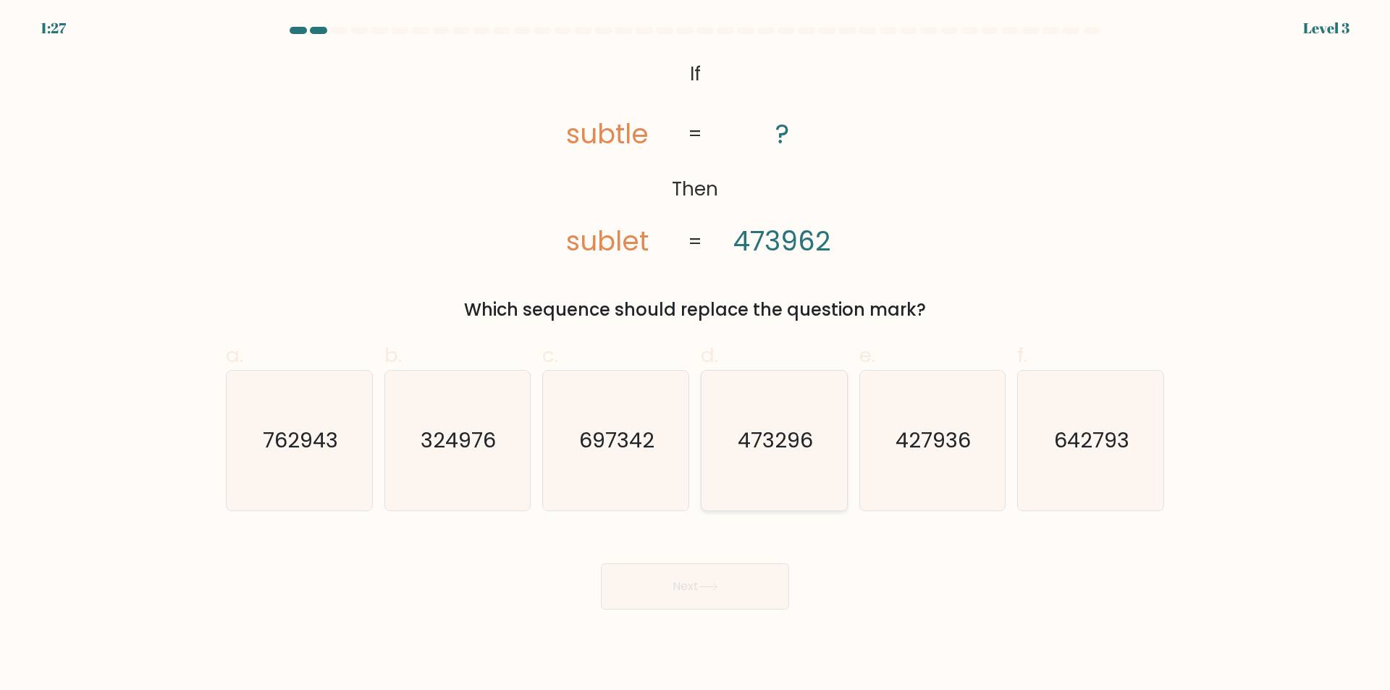
click at [782, 460] on icon "473296" at bounding box center [774, 441] width 140 height 140
click at [696, 355] on input "d. 473296" at bounding box center [695, 349] width 1 height 9
radio input "true"
click at [706, 607] on button "Next" at bounding box center [695, 586] width 188 height 46
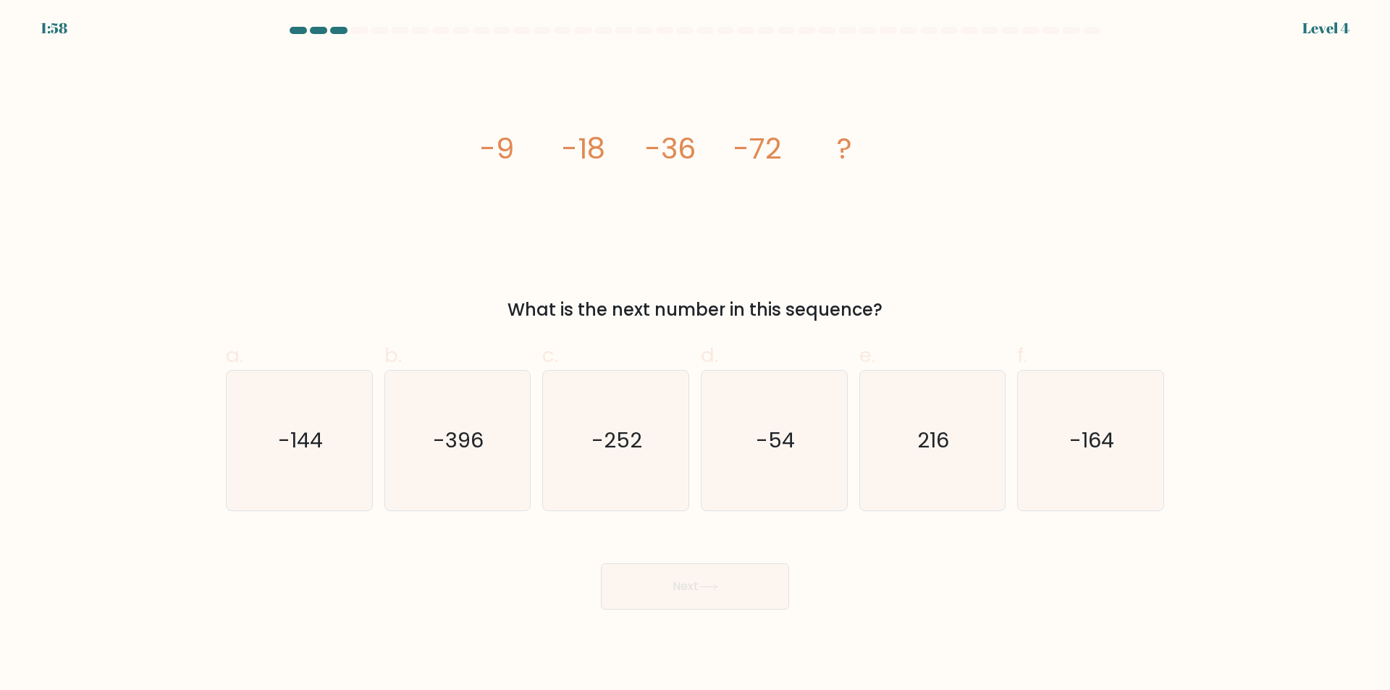
click at [759, 234] on icon "image/svg+xml -9 -18 -36 -72 ?" at bounding box center [695, 158] width 434 height 207
click at [284, 409] on icon "-144" at bounding box center [300, 441] width 140 height 140
click at [695, 355] on input "a. -144" at bounding box center [695, 349] width 1 height 9
radio input "true"
click at [705, 579] on button "Next" at bounding box center [695, 586] width 188 height 46
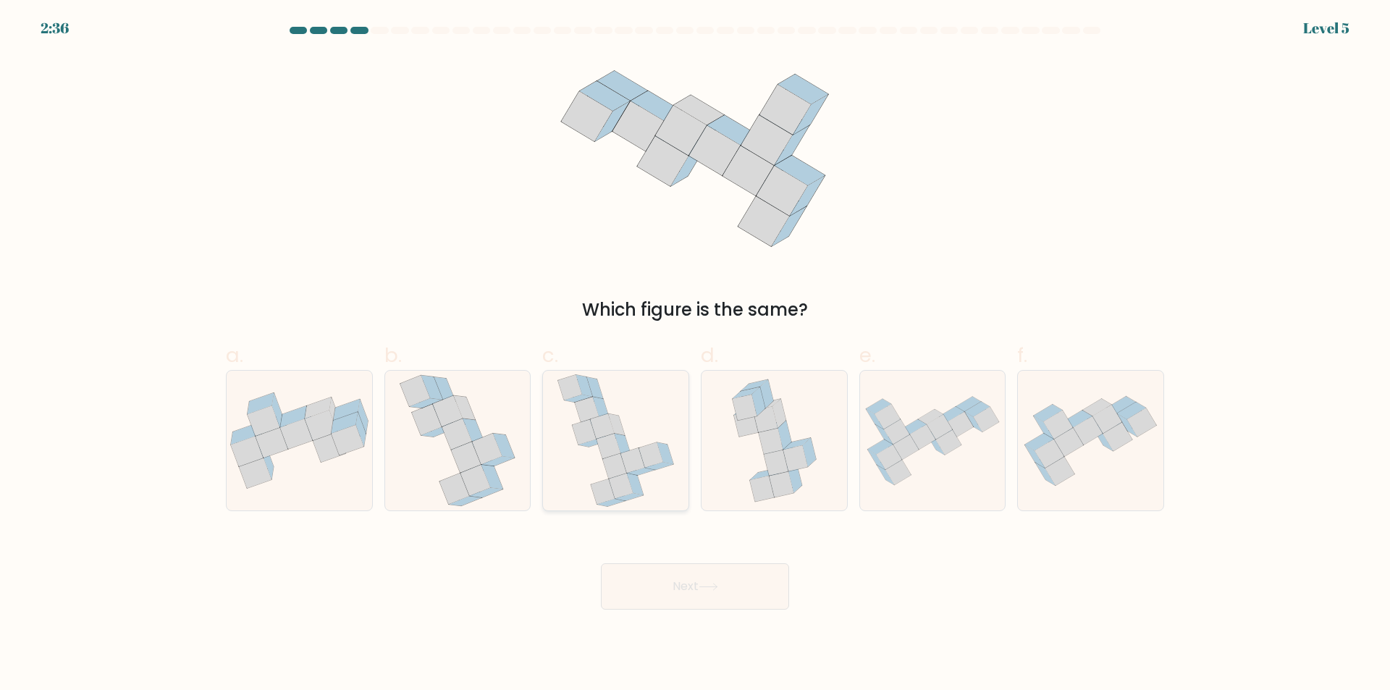
click at [619, 474] on icon at bounding box center [615, 466] width 24 height 25
click at [695, 355] on input "c." at bounding box center [695, 349] width 1 height 9
radio input "true"
click at [704, 600] on button "Next" at bounding box center [695, 586] width 188 height 46
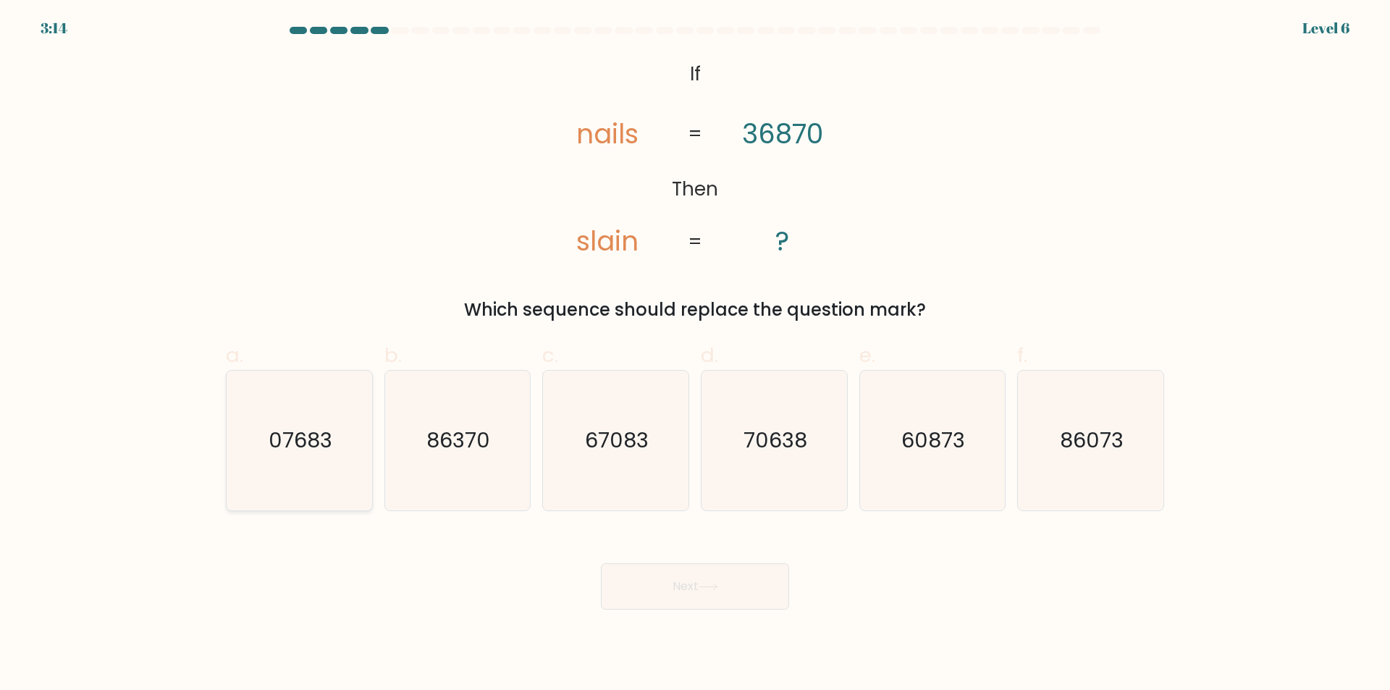
click at [330, 471] on icon "07683" at bounding box center [300, 441] width 140 height 140
click at [695, 355] on input "a. 07683" at bounding box center [695, 349] width 1 height 9
radio input "true"
click at [665, 582] on button "Next" at bounding box center [695, 586] width 188 height 46
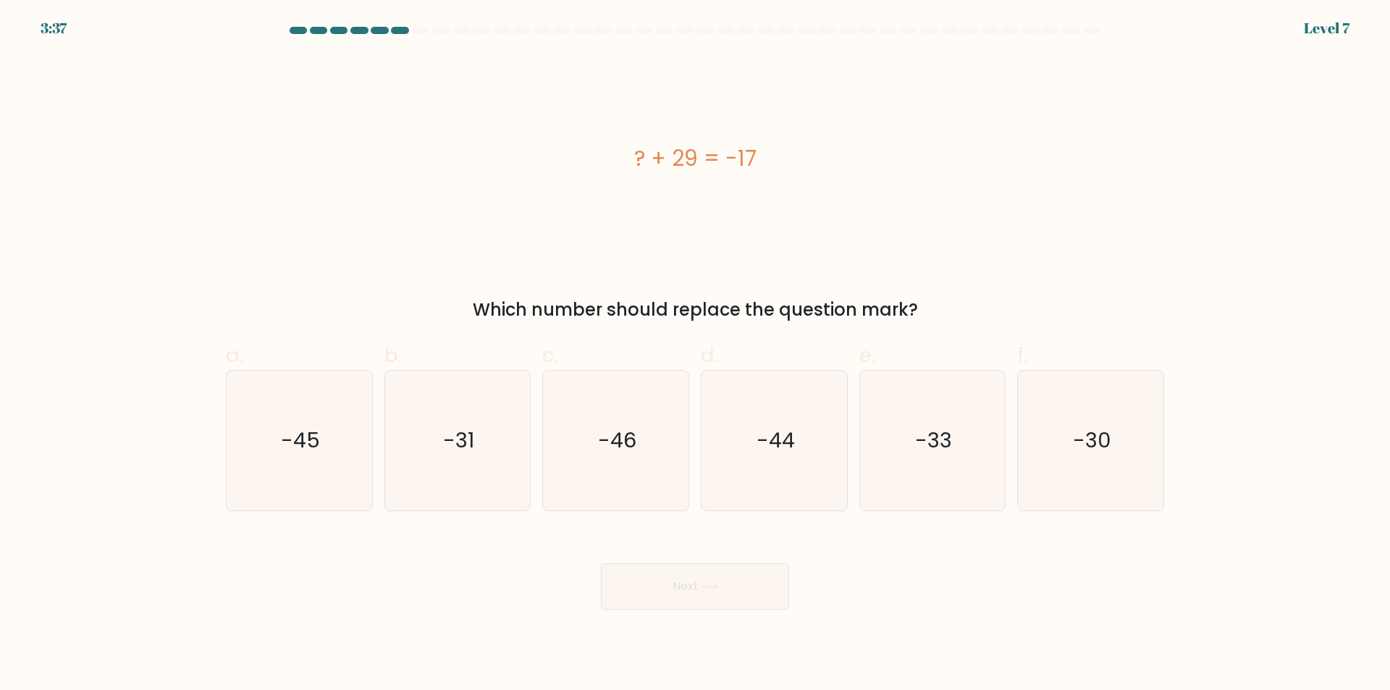
click at [501, 654] on body "3:37 Level 7 a." at bounding box center [695, 345] width 1390 height 690
click at [546, 230] on div "? + 29 = -17" at bounding box center [695, 158] width 938 height 207
drag, startPoint x: 757, startPoint y: 458, endPoint x: 737, endPoint y: 532, distance: 77.3
click at [757, 459] on icon "-44" at bounding box center [774, 441] width 140 height 140
click at [696, 355] on input "d. -44" at bounding box center [695, 349] width 1 height 9
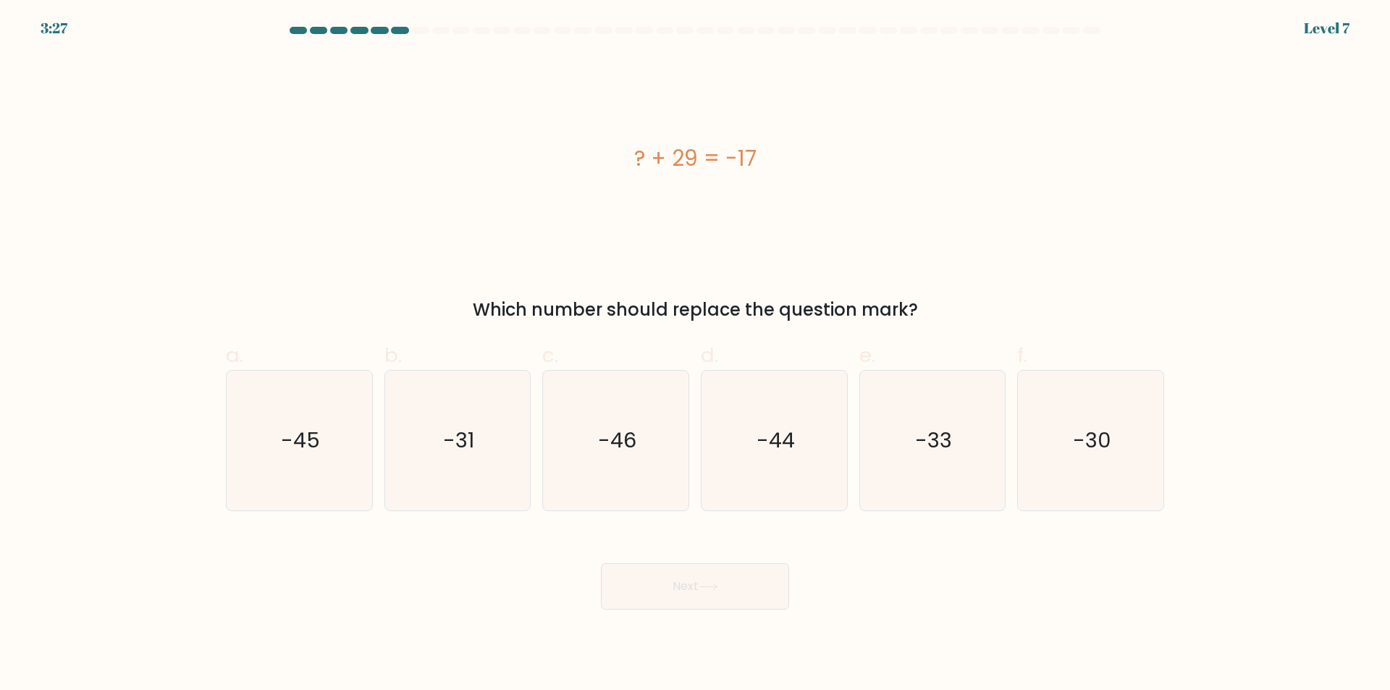
radio input "true"
click at [722, 576] on button "Next" at bounding box center [695, 586] width 188 height 46
click at [775, 601] on button "Next" at bounding box center [695, 586] width 188 height 46
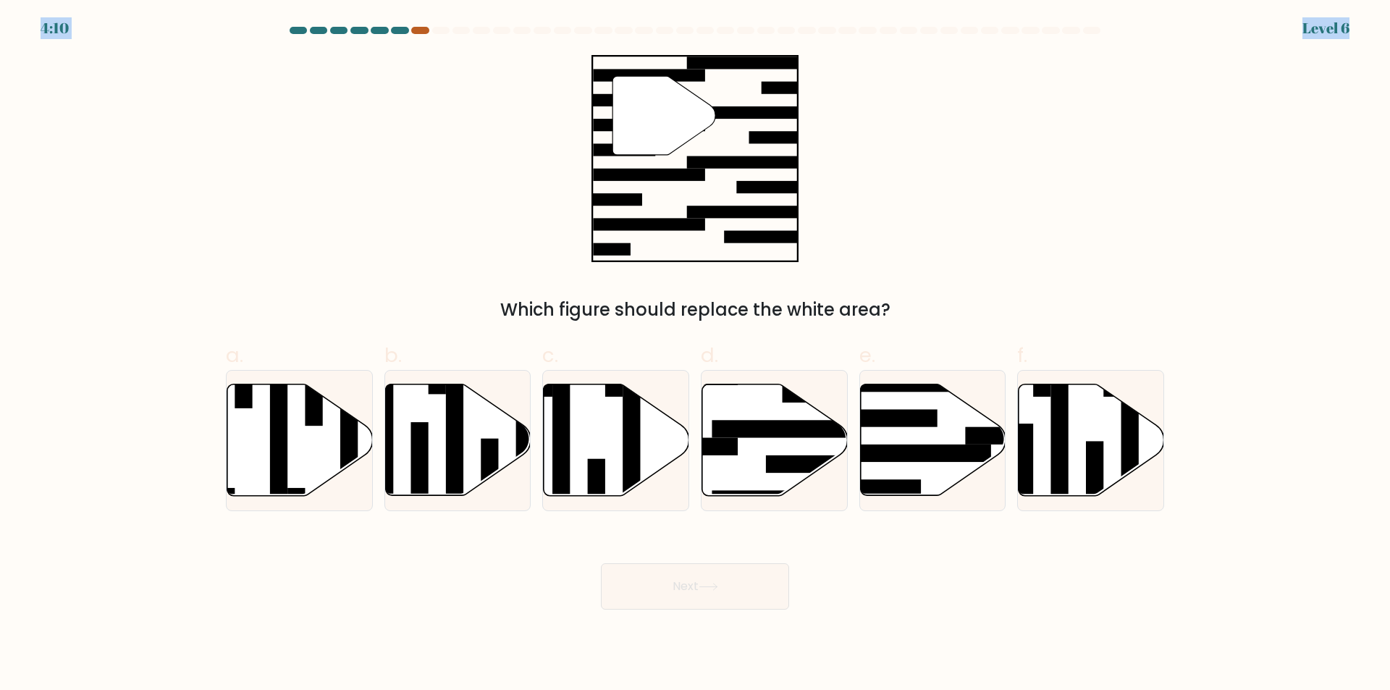
drag, startPoint x: 415, startPoint y: 25, endPoint x: 425, endPoint y: 31, distance: 11.7
click at [425, 31] on body "4:10 Level 6" at bounding box center [695, 345] width 1390 height 690
click at [421, 34] on div at bounding box center [695, 33] width 956 height 13
click at [423, 28] on div at bounding box center [419, 30] width 17 height 7
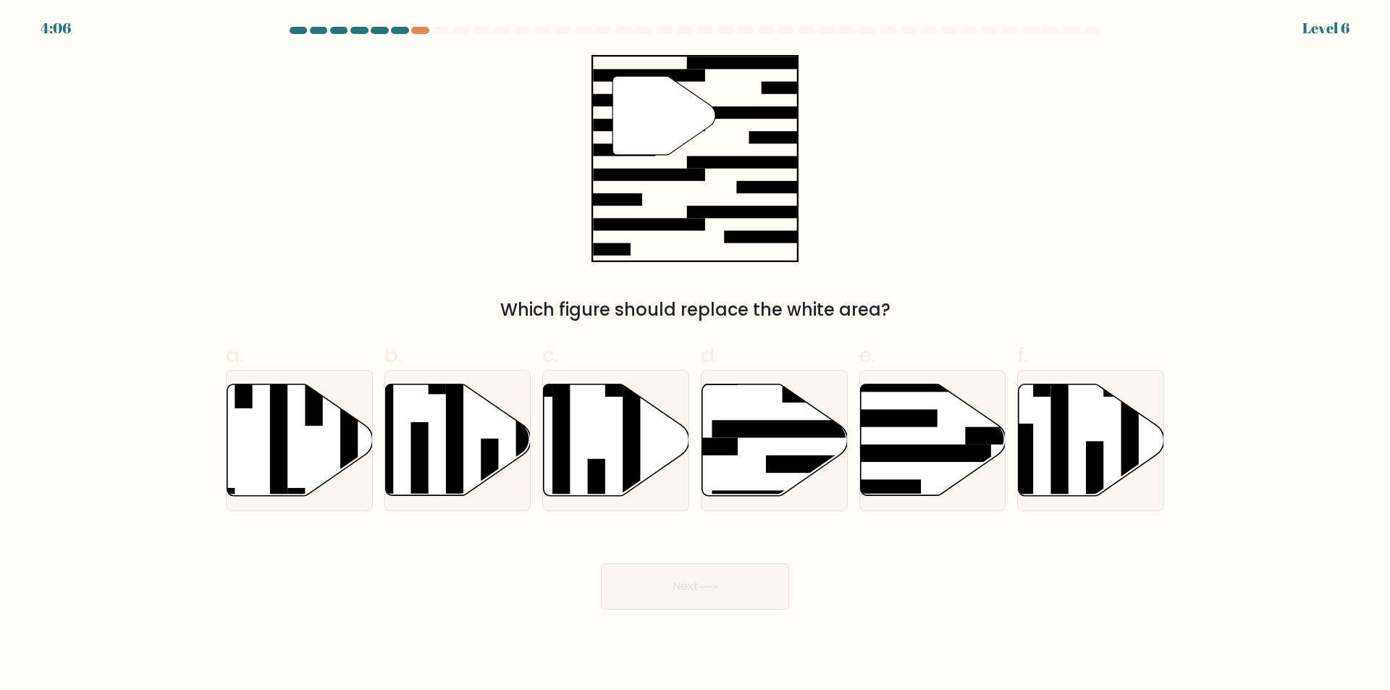
click at [730, 594] on button "Next" at bounding box center [695, 586] width 188 height 46
